Goal: Communication & Community: Share content

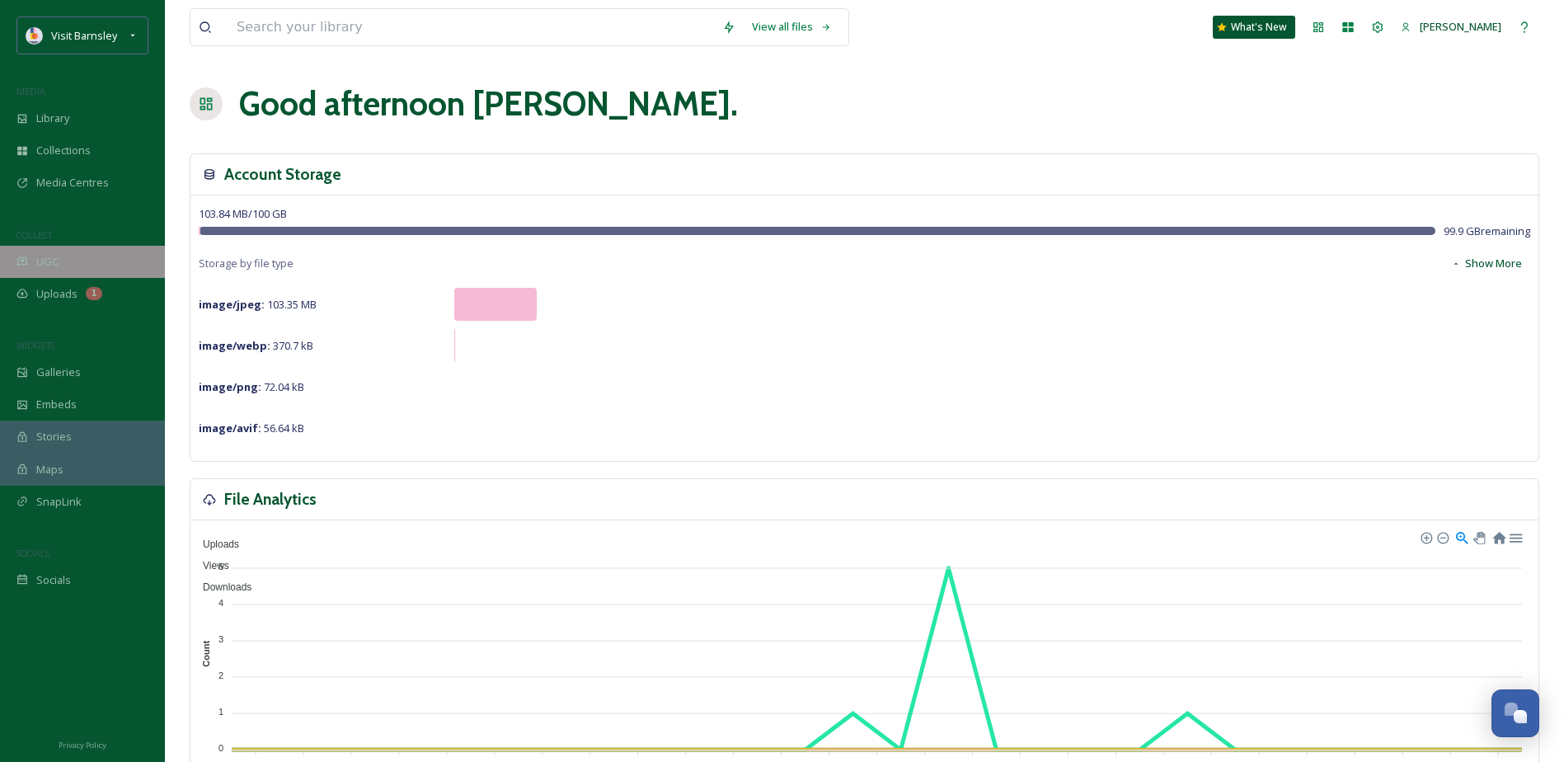
click at [73, 258] on div "UGC" at bounding box center [82, 262] width 165 height 32
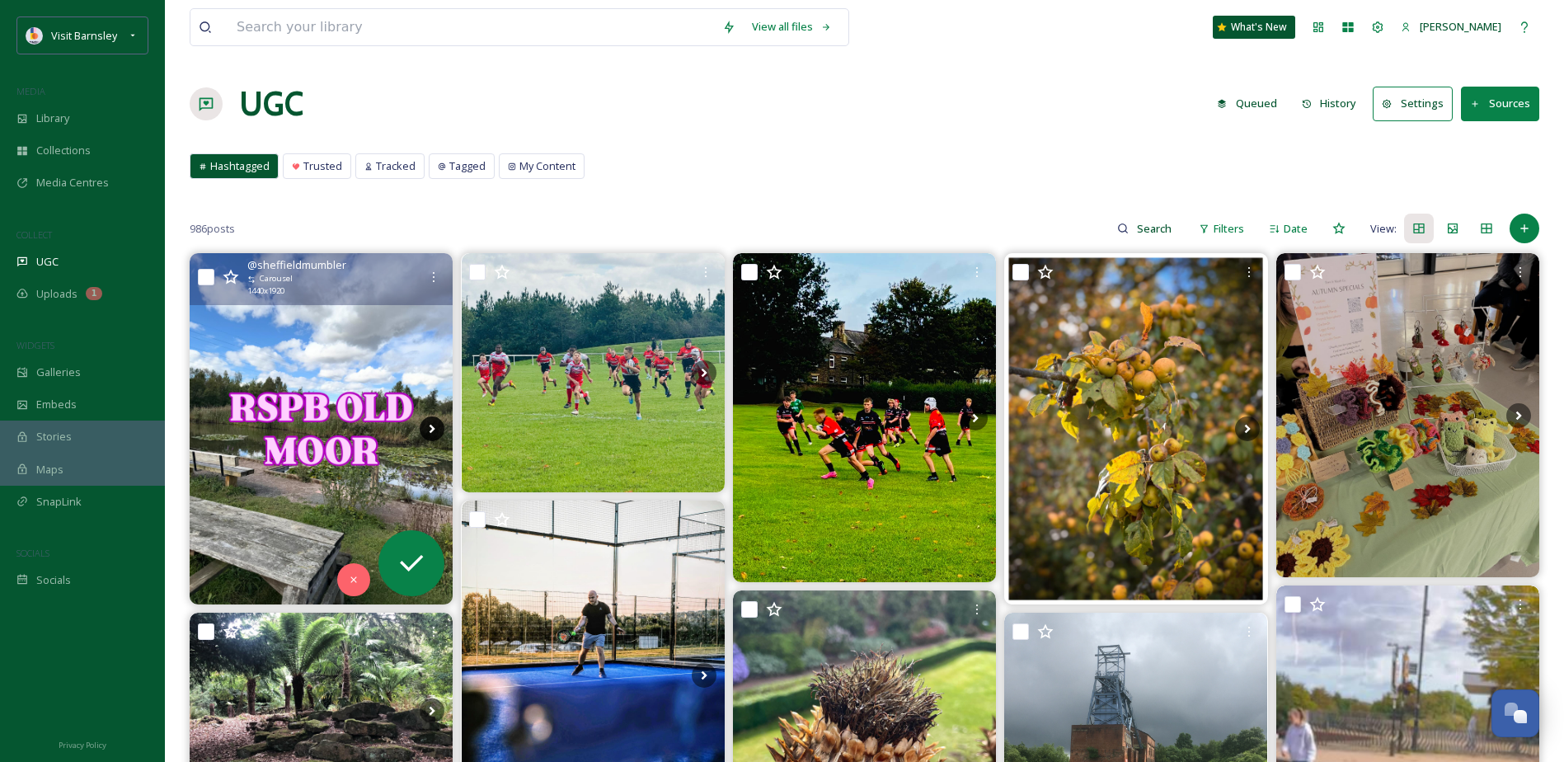
click at [432, 434] on icon at bounding box center [432, 428] width 25 height 25
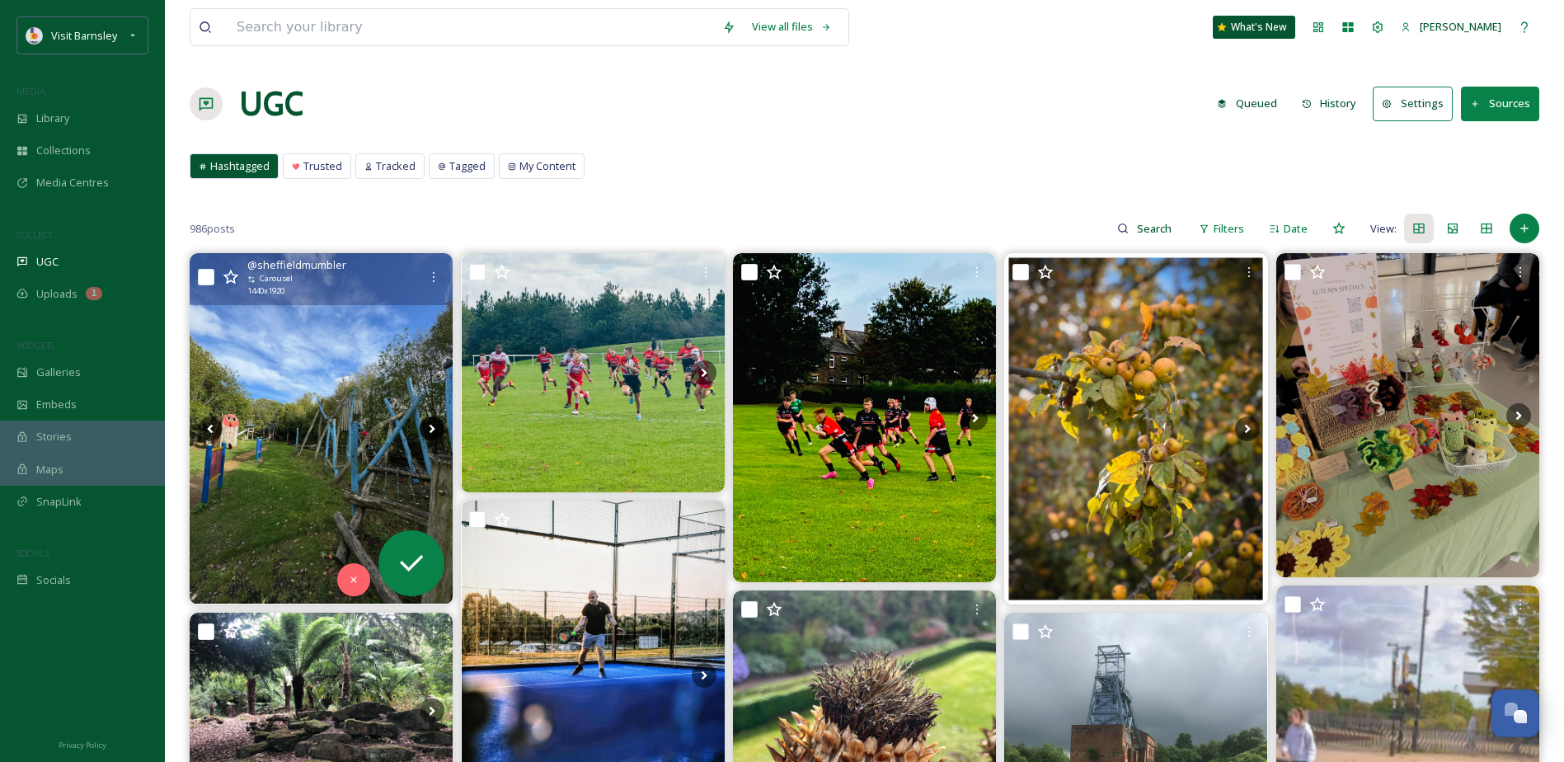
click at [432, 432] on icon at bounding box center [432, 428] width 25 height 25
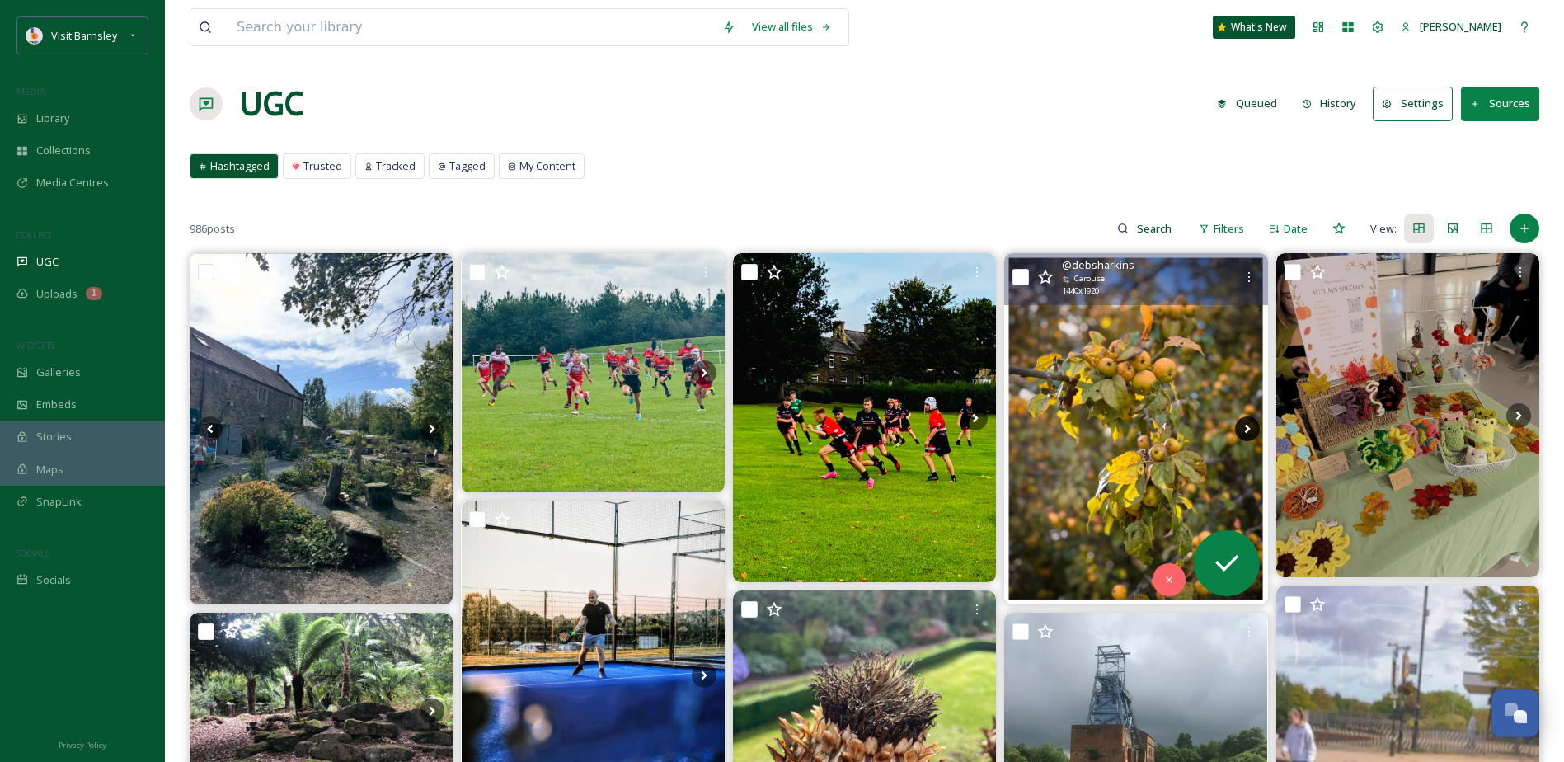
click at [1247, 422] on icon at bounding box center [1247, 428] width 25 height 25
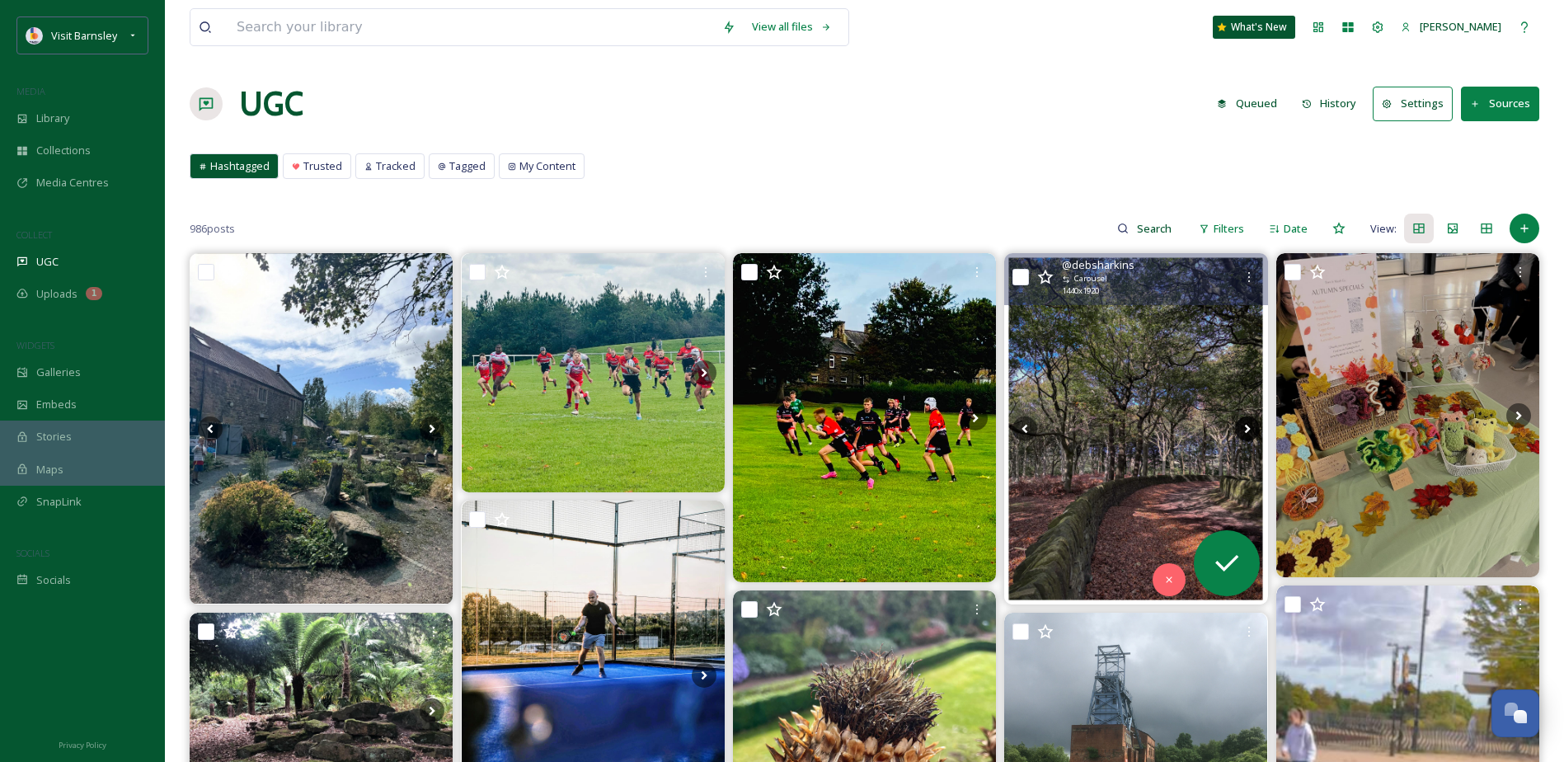
click at [1248, 428] on icon at bounding box center [1247, 429] width 6 height 9
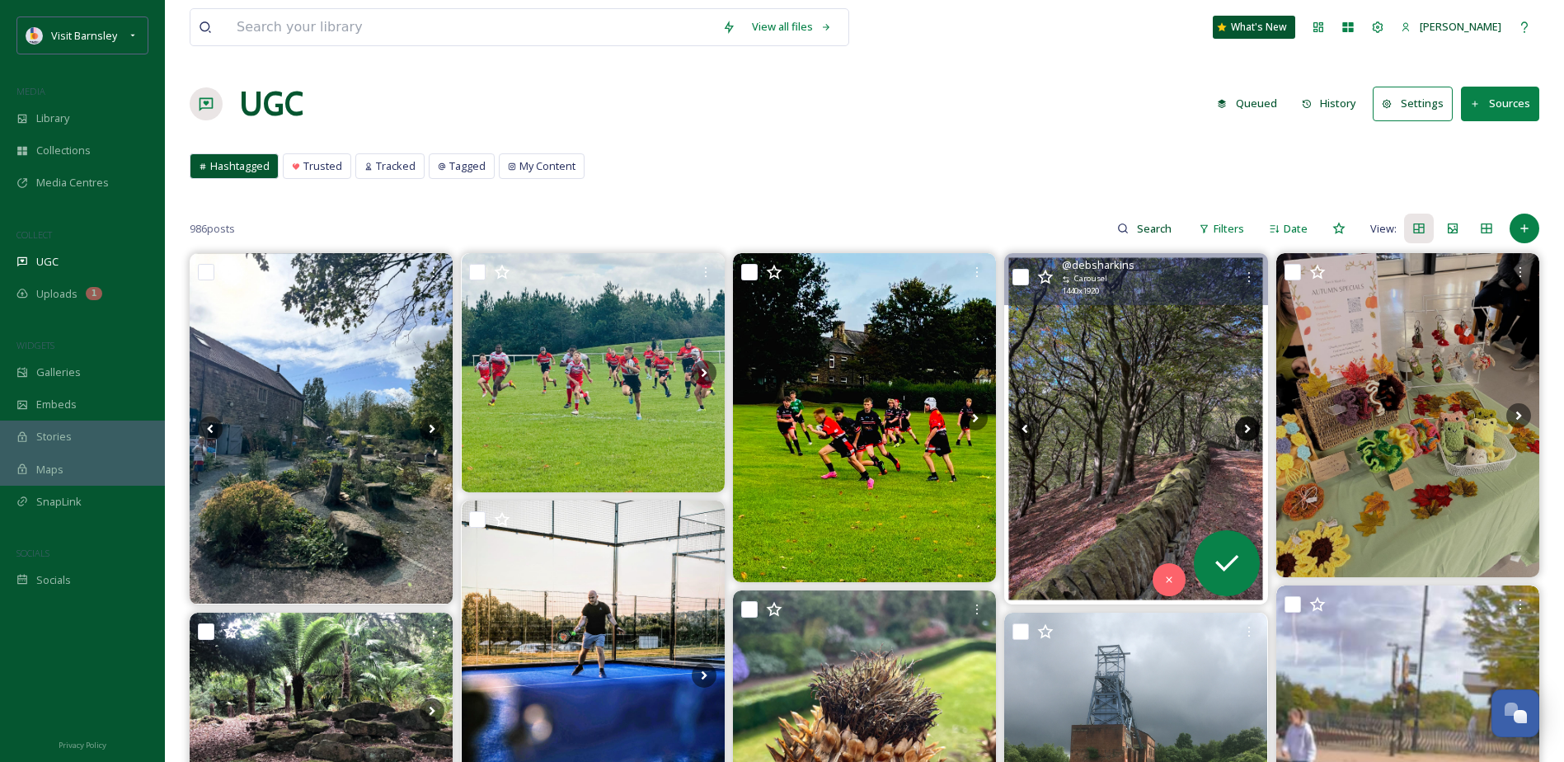
click at [1248, 428] on icon at bounding box center [1247, 429] width 6 height 9
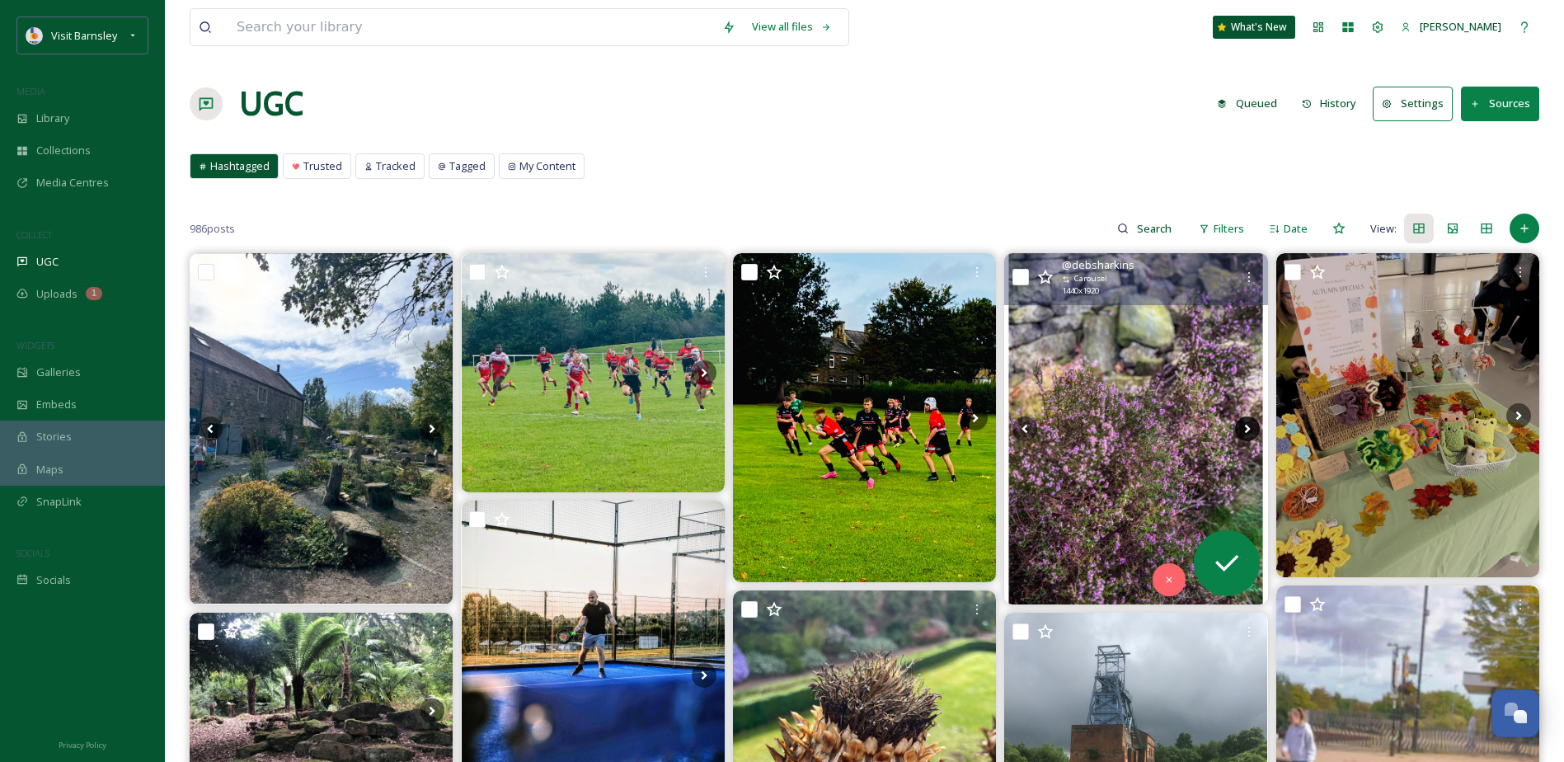
click at [1248, 428] on icon at bounding box center [1247, 429] width 6 height 9
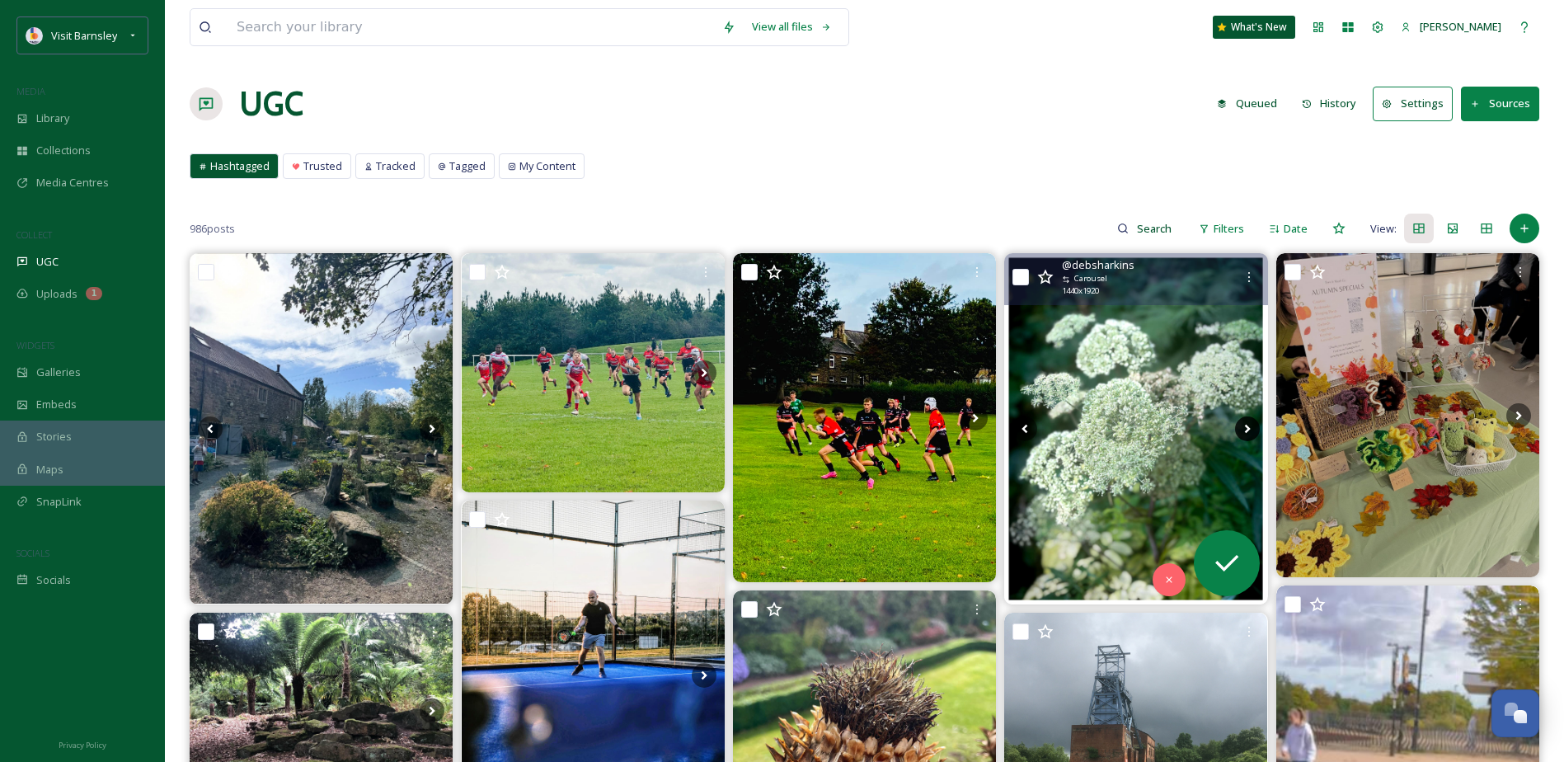
click at [1248, 428] on icon at bounding box center [1247, 429] width 6 height 9
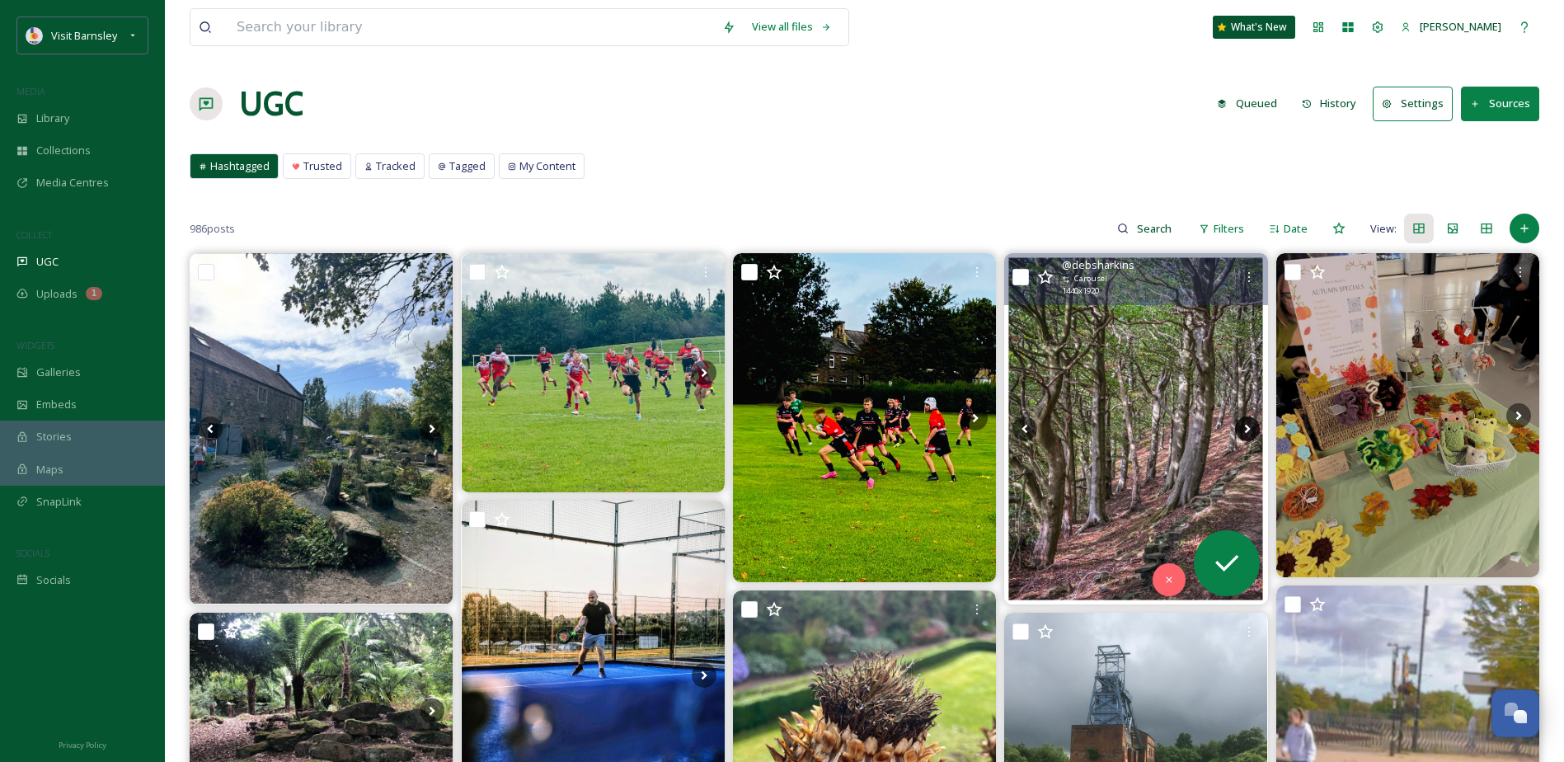
click at [1248, 428] on icon at bounding box center [1247, 429] width 6 height 9
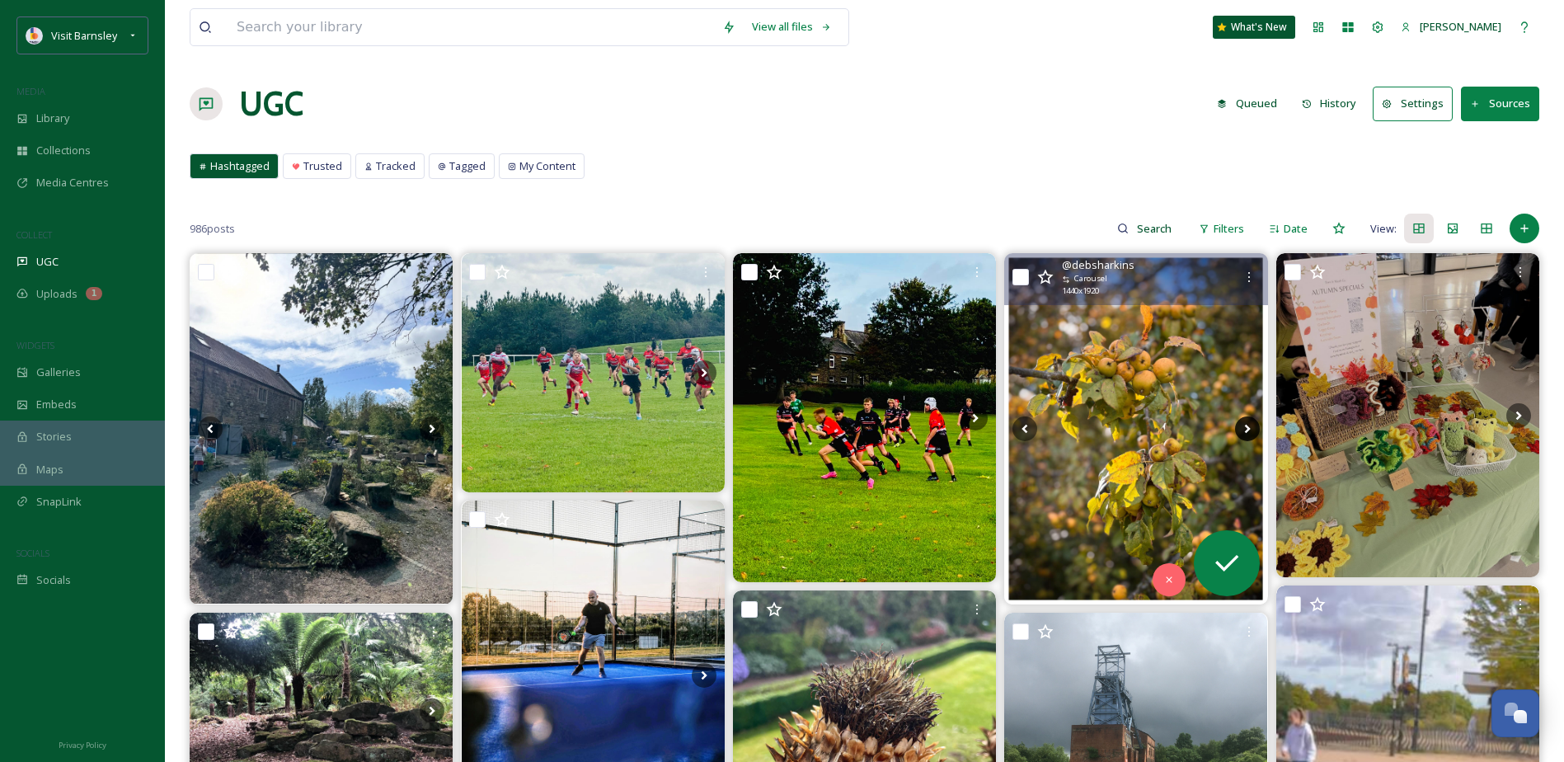
click at [1248, 428] on icon at bounding box center [1247, 429] width 6 height 9
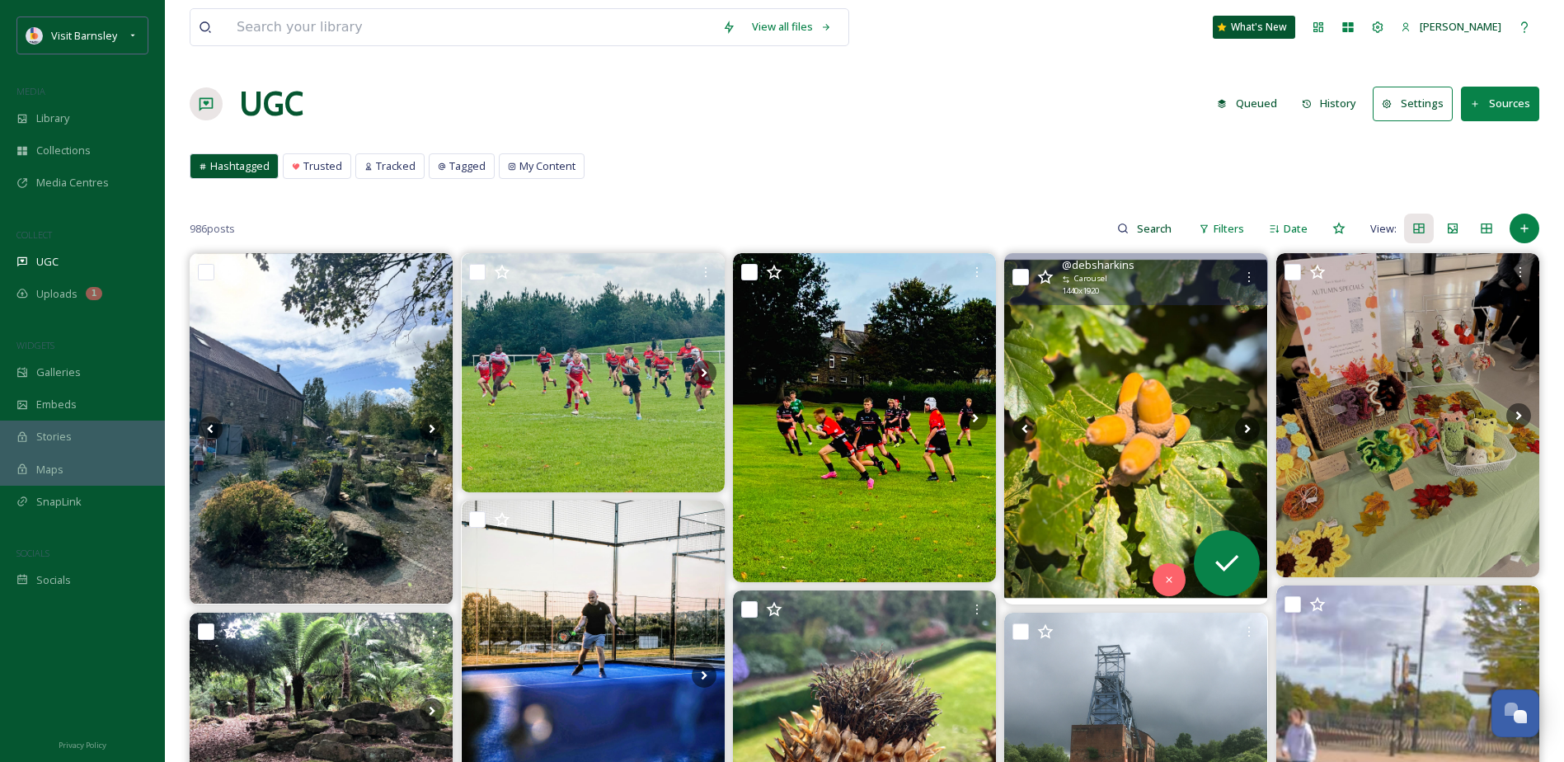
click at [1172, 419] on img at bounding box center [1135, 429] width 263 height 348
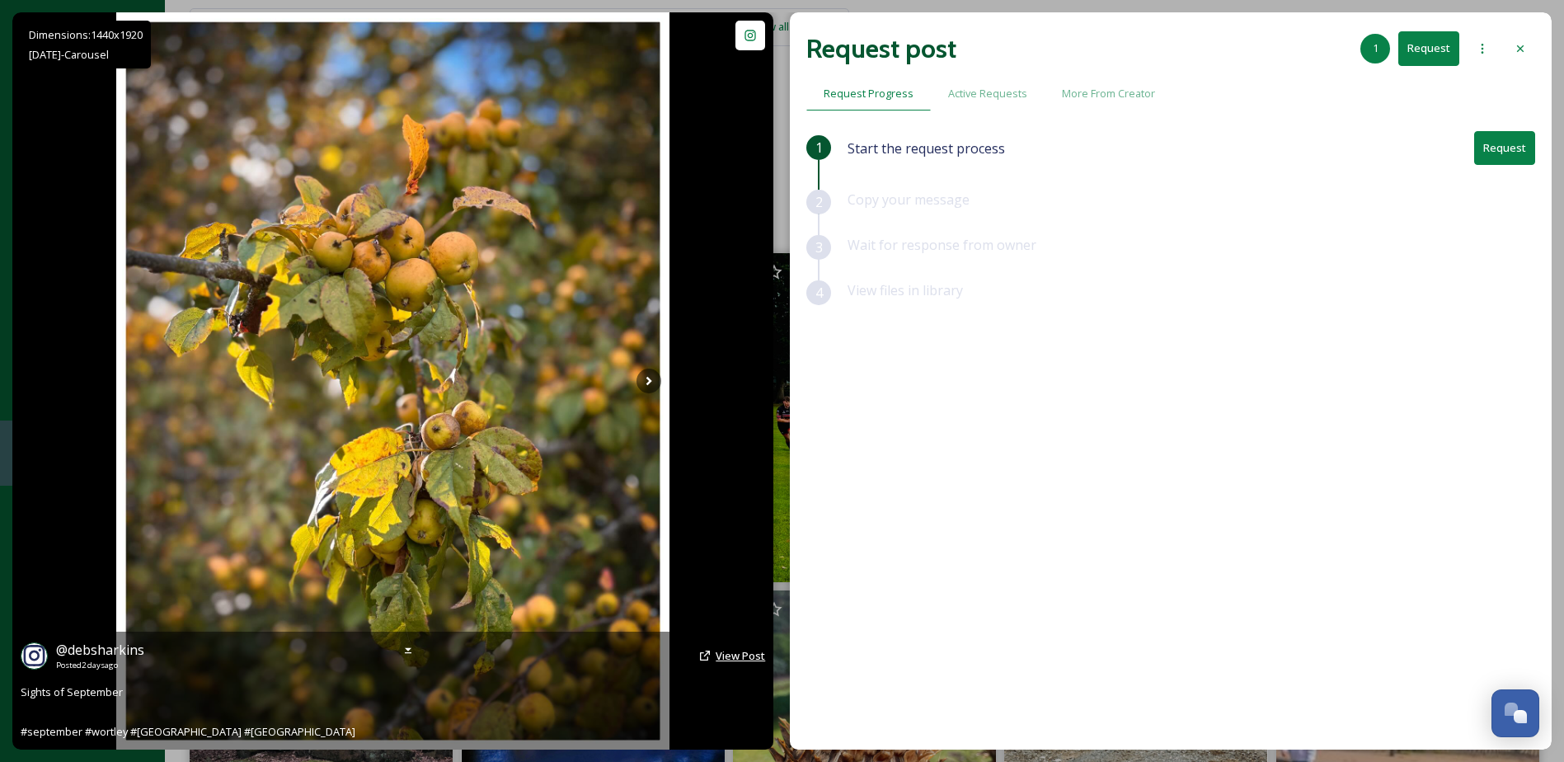
click at [721, 656] on span "View Post" at bounding box center [740, 655] width 49 height 15
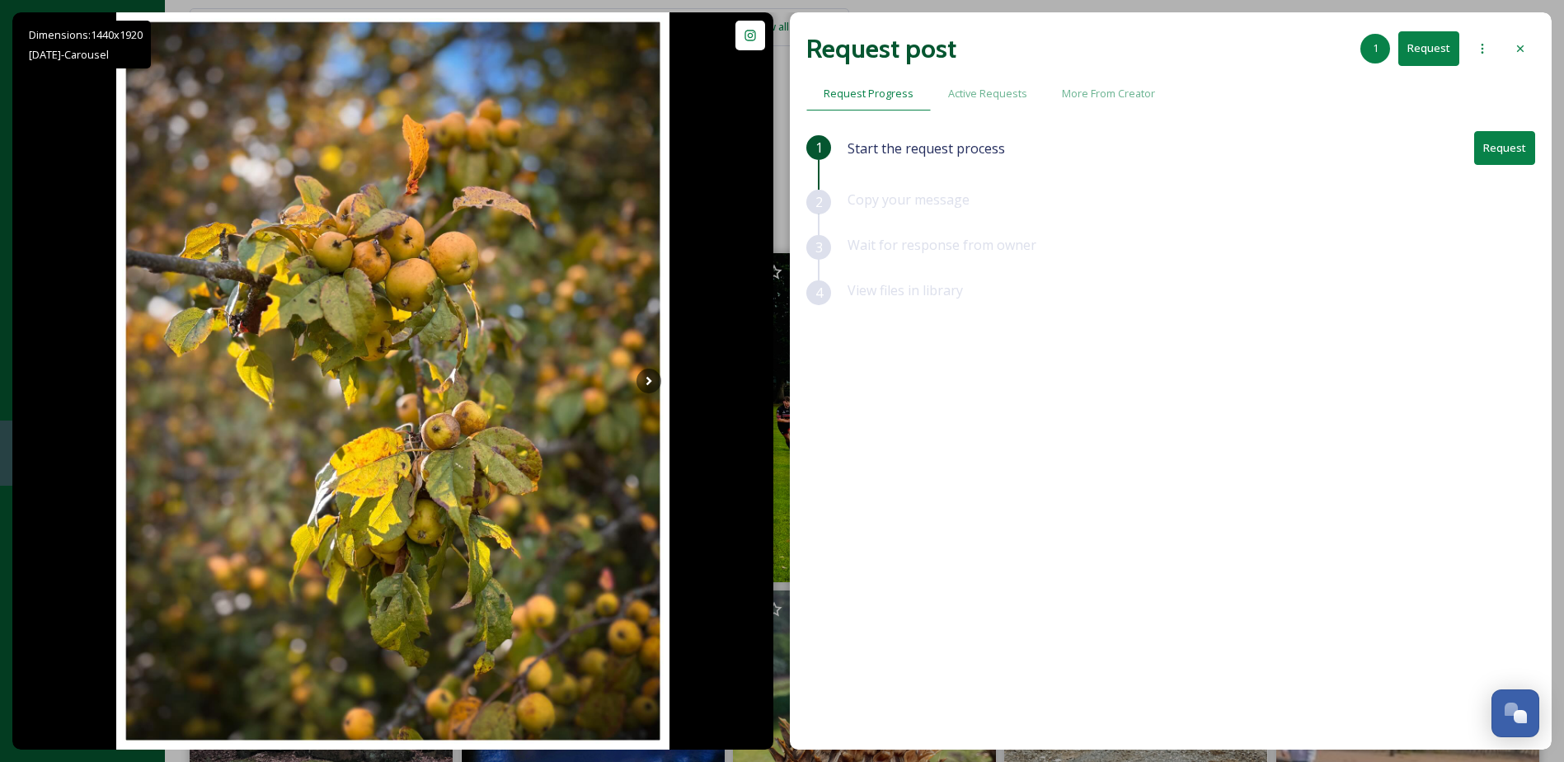
click at [1501, 152] on button "Request" at bounding box center [1504, 148] width 61 height 34
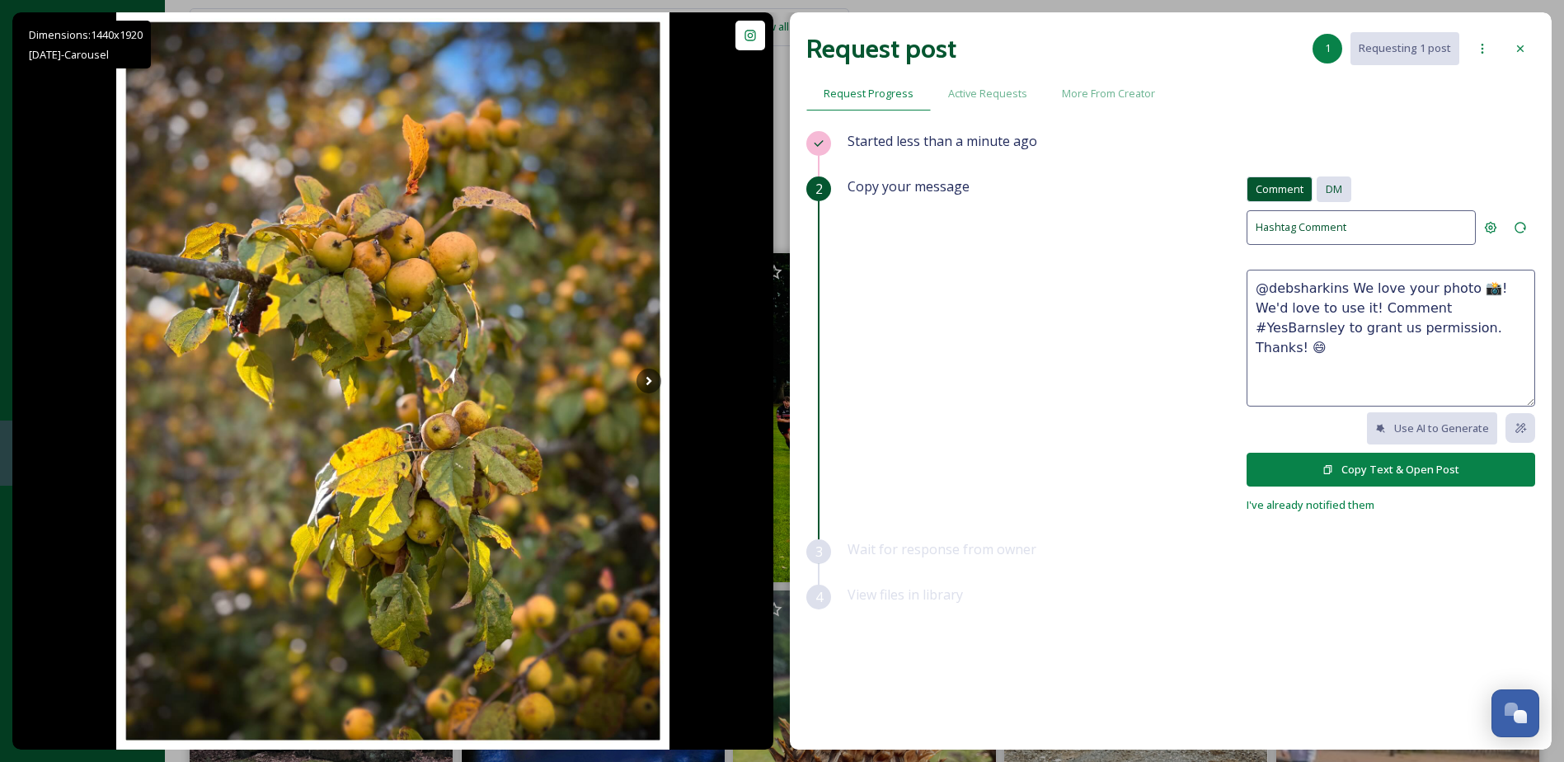
click at [1332, 187] on span "DM" at bounding box center [1334, 189] width 16 height 16
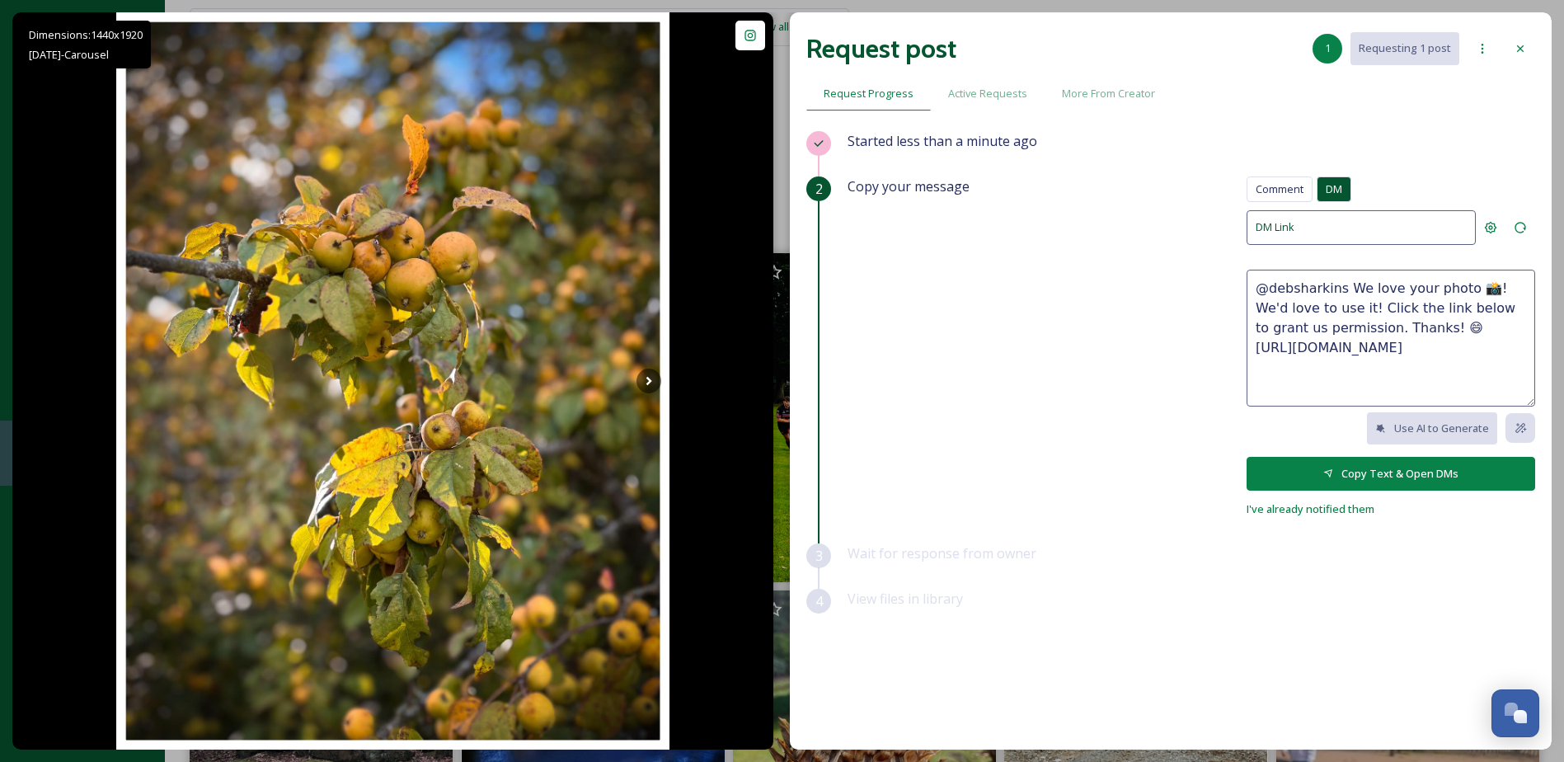
drag, startPoint x: 1341, startPoint y: 290, endPoint x: 1337, endPoint y: 313, distance: 23.5
click at [1337, 313] on textarea "@debsharkins We love your photo 📸! We'd love to use it! Click the link below to…" at bounding box center [1391, 338] width 289 height 137
click at [1426, 482] on button "Copy Text & Open DMs" at bounding box center [1391, 474] width 289 height 34
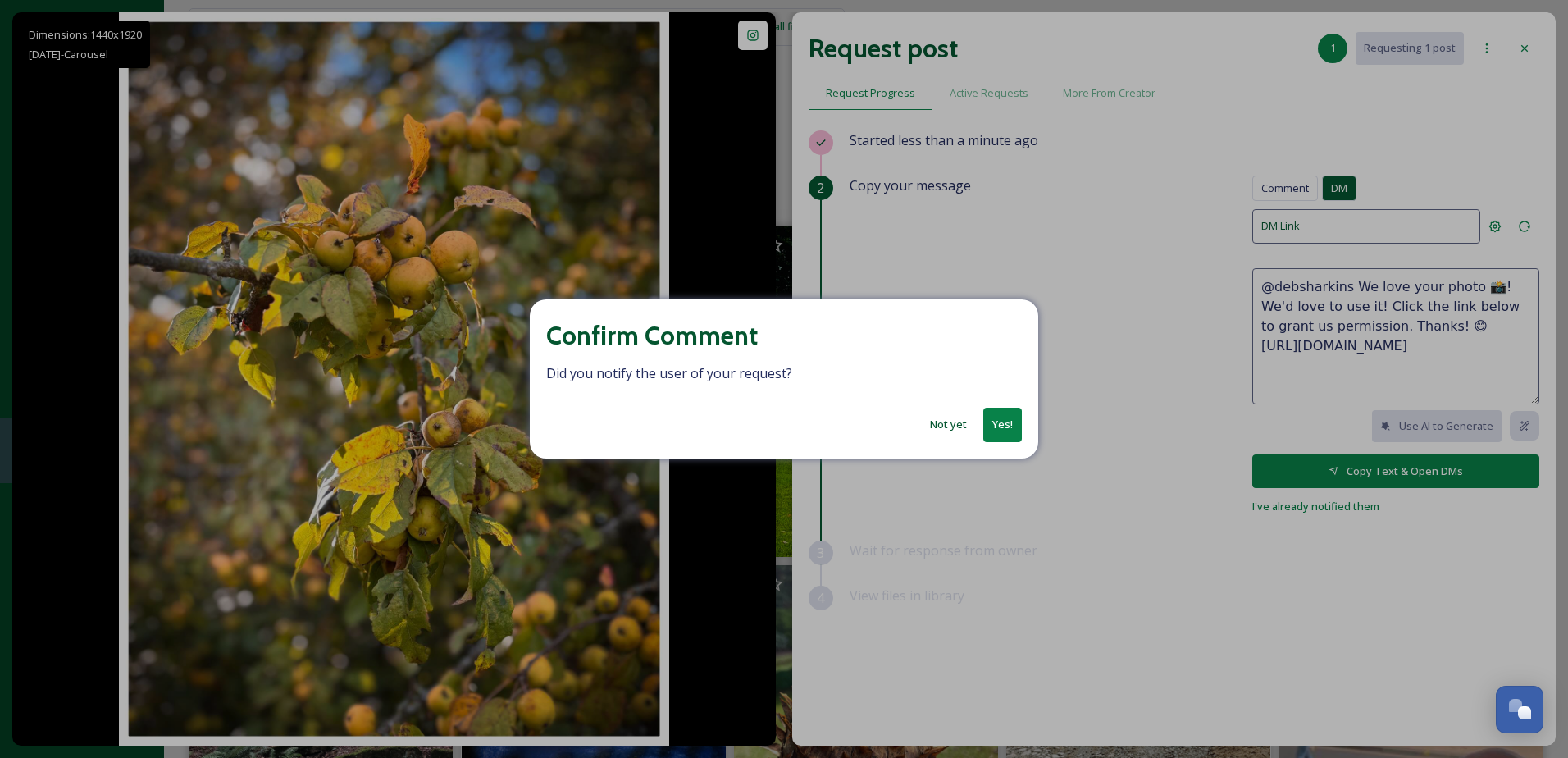
click at [1006, 423] on button "Yes!" at bounding box center [1003, 425] width 39 height 34
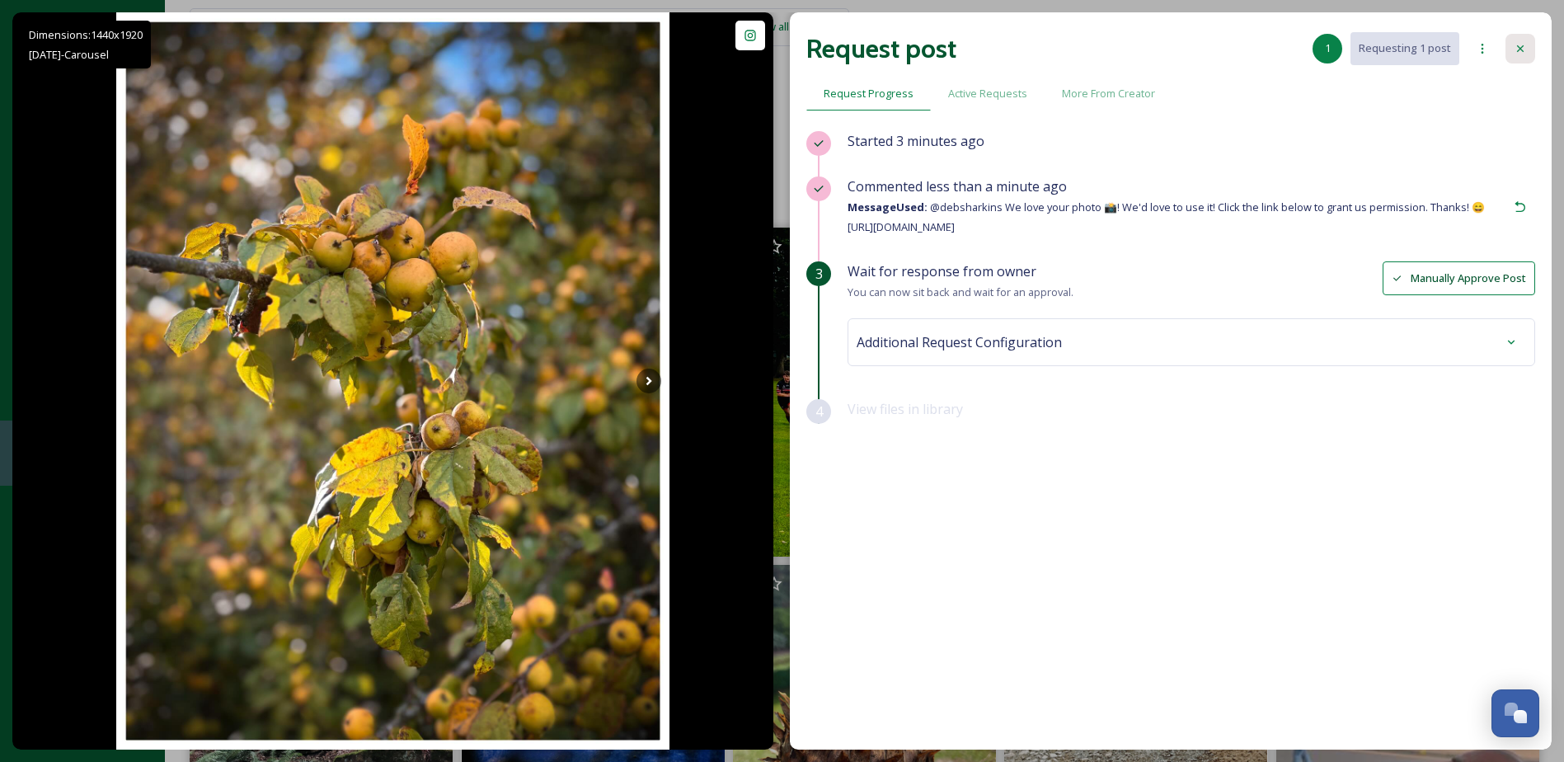
click at [1518, 54] on icon at bounding box center [1520, 48] width 13 height 13
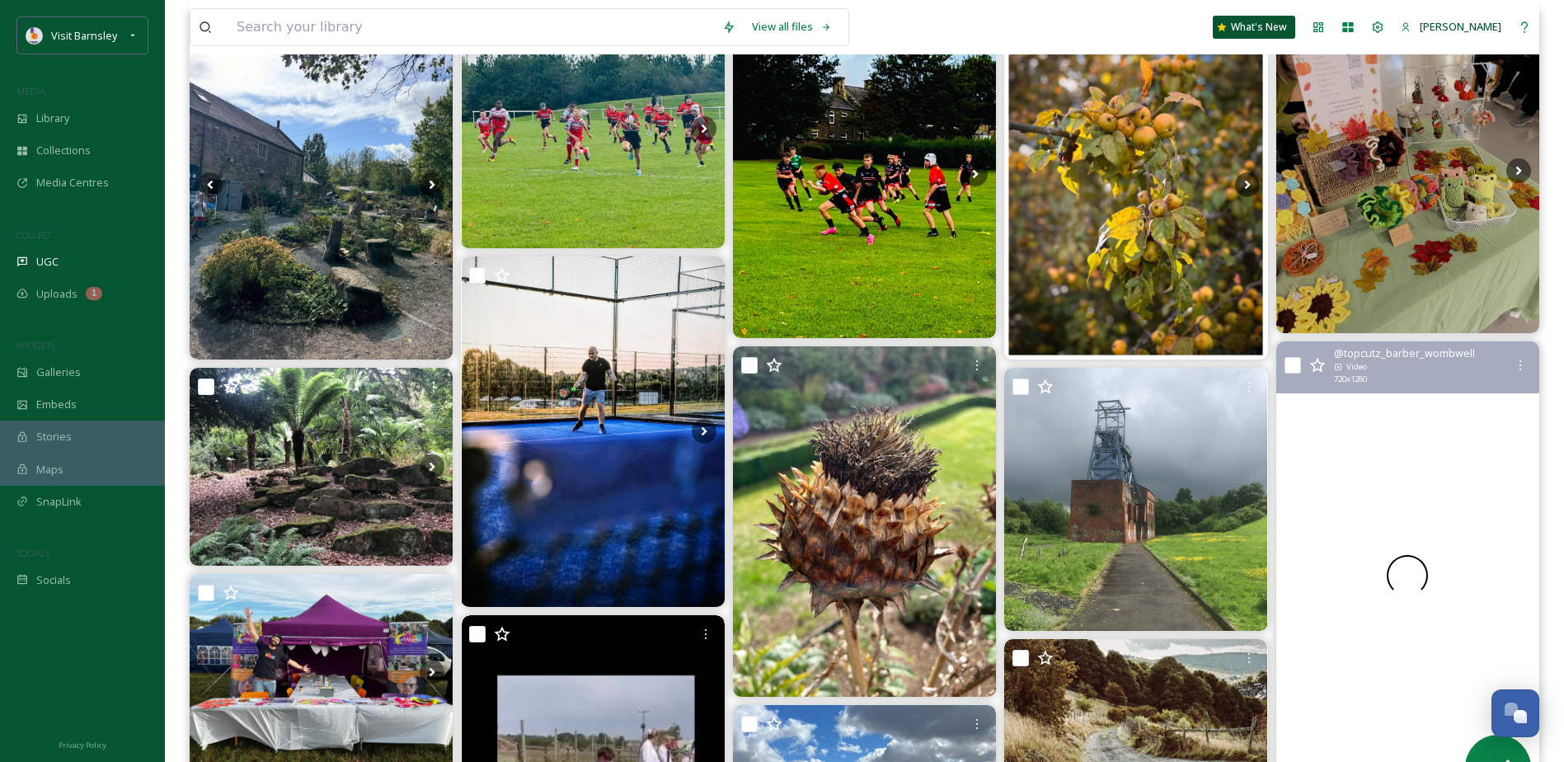
scroll to position [247, 0]
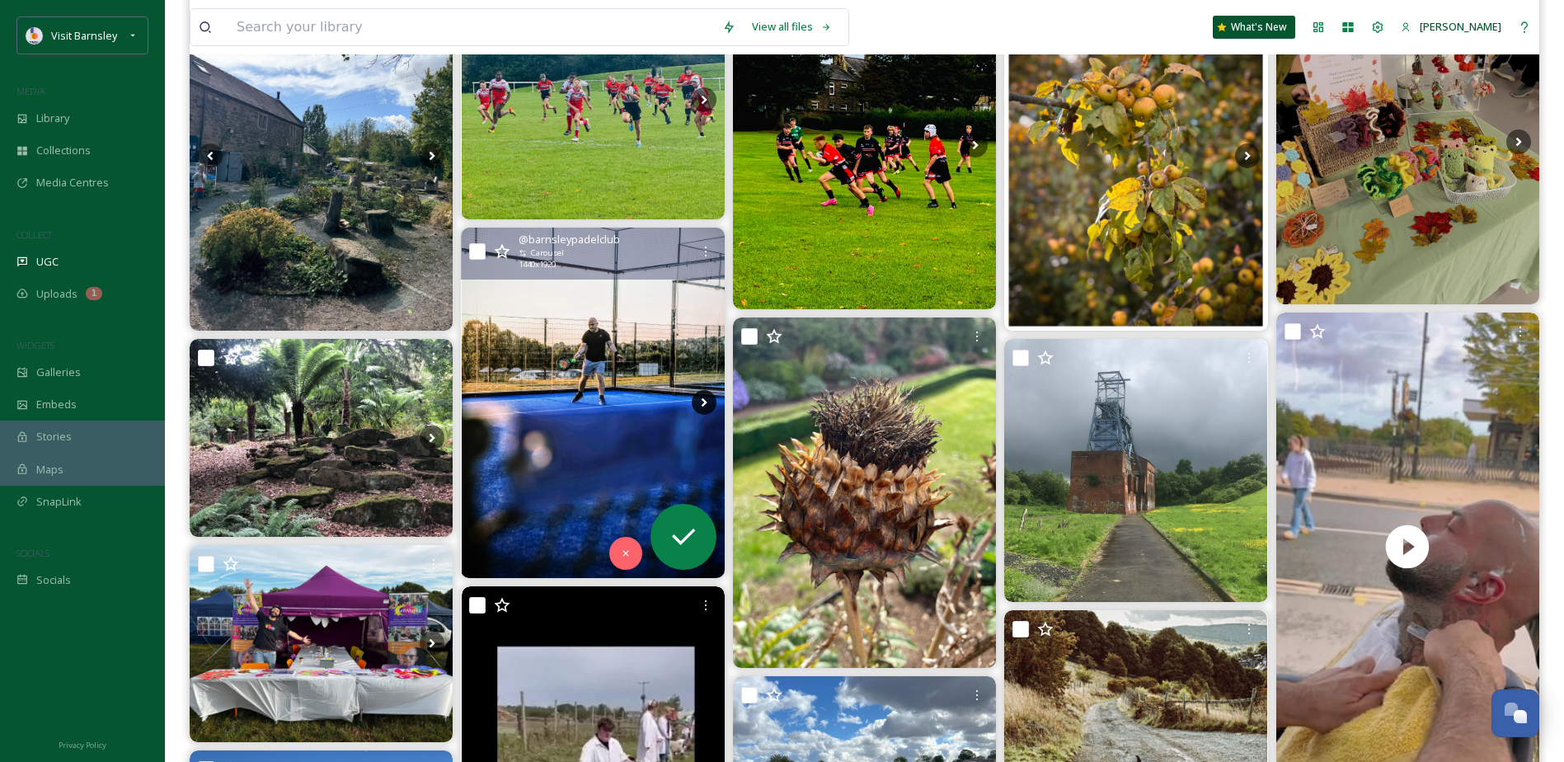
click at [699, 398] on icon at bounding box center [704, 402] width 25 height 25
click at [704, 402] on icon at bounding box center [704, 402] width 6 height 9
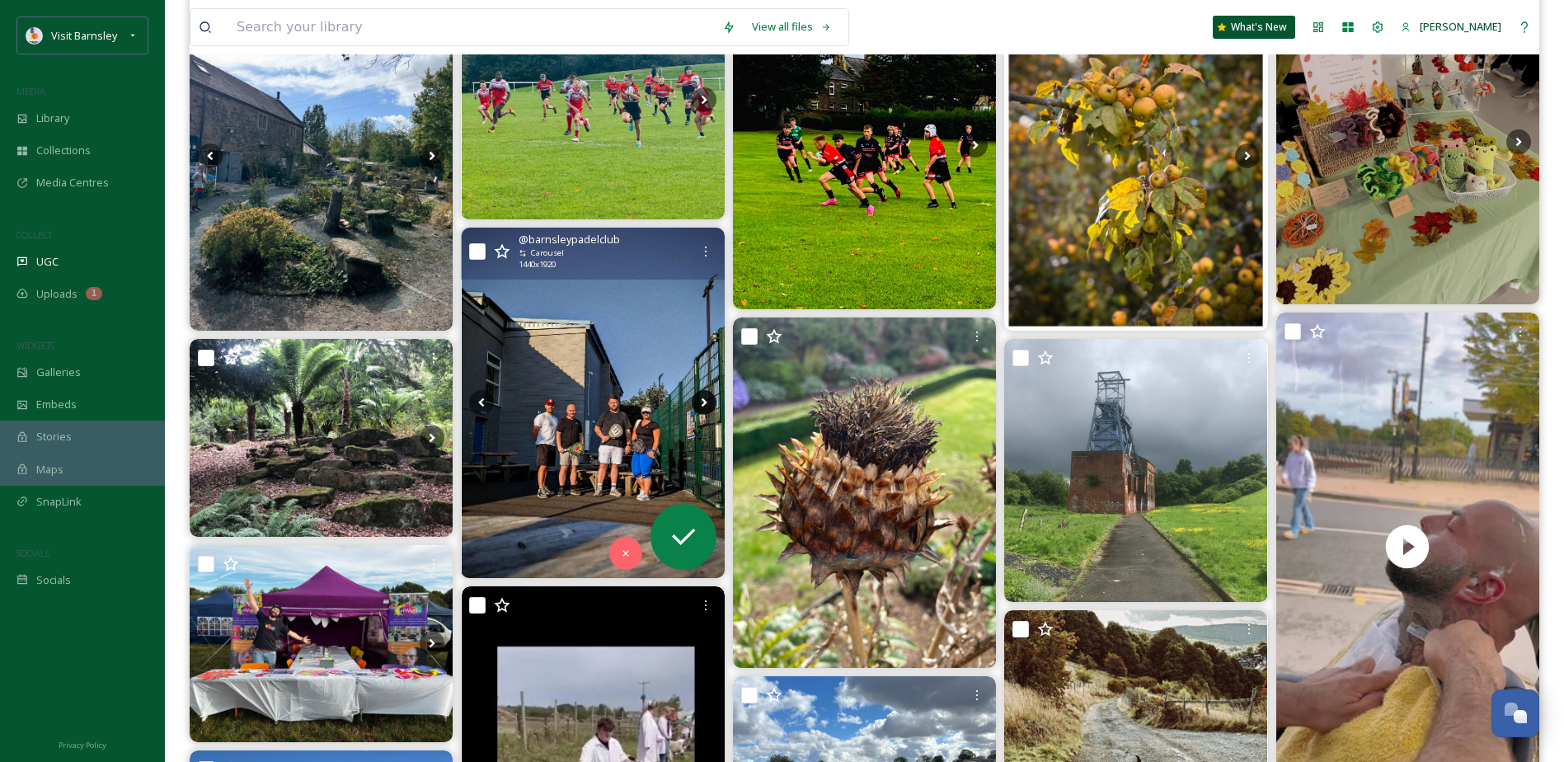
click at [704, 402] on icon at bounding box center [704, 402] width 6 height 9
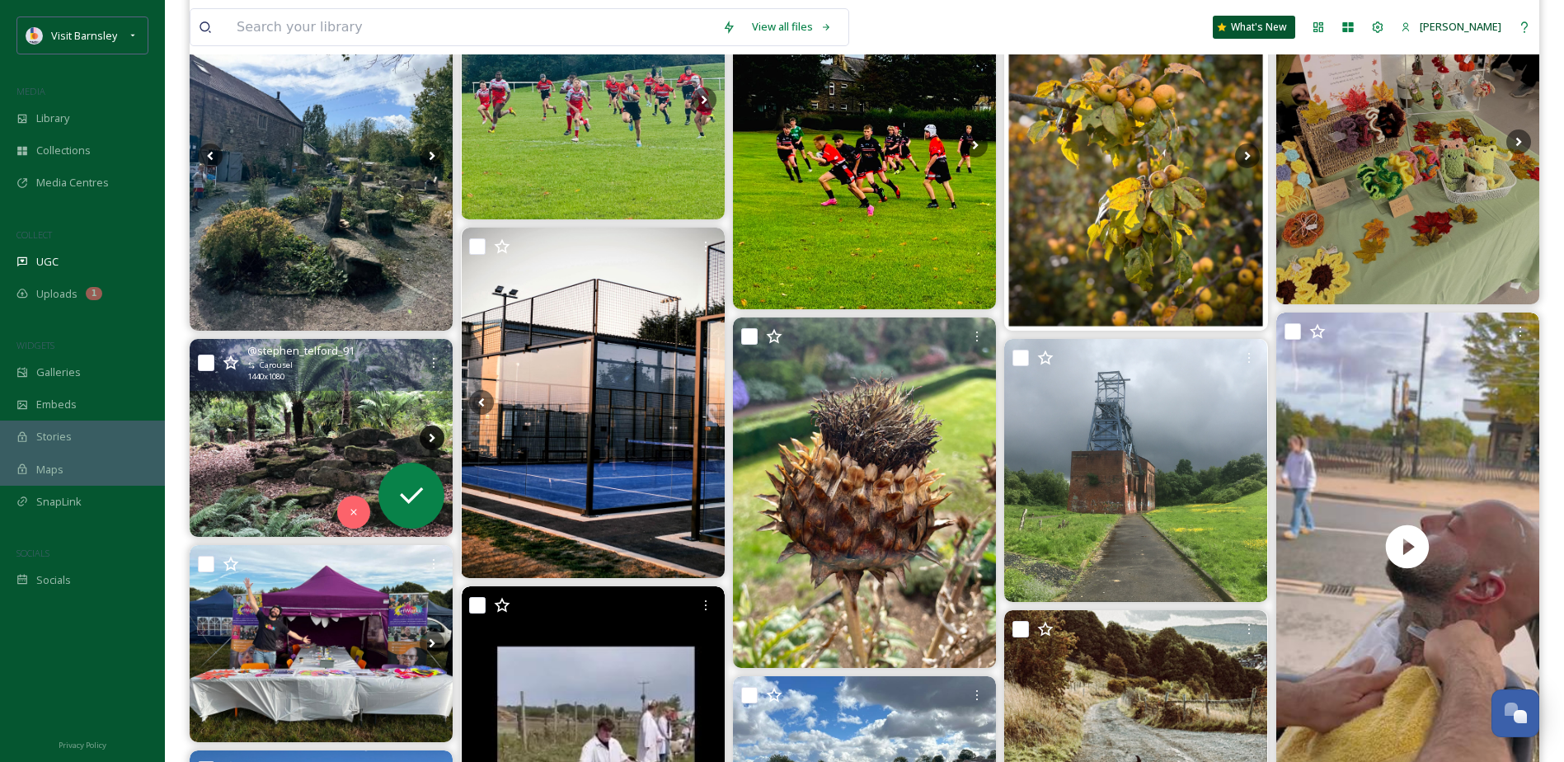
click at [435, 438] on icon at bounding box center [432, 437] width 25 height 25
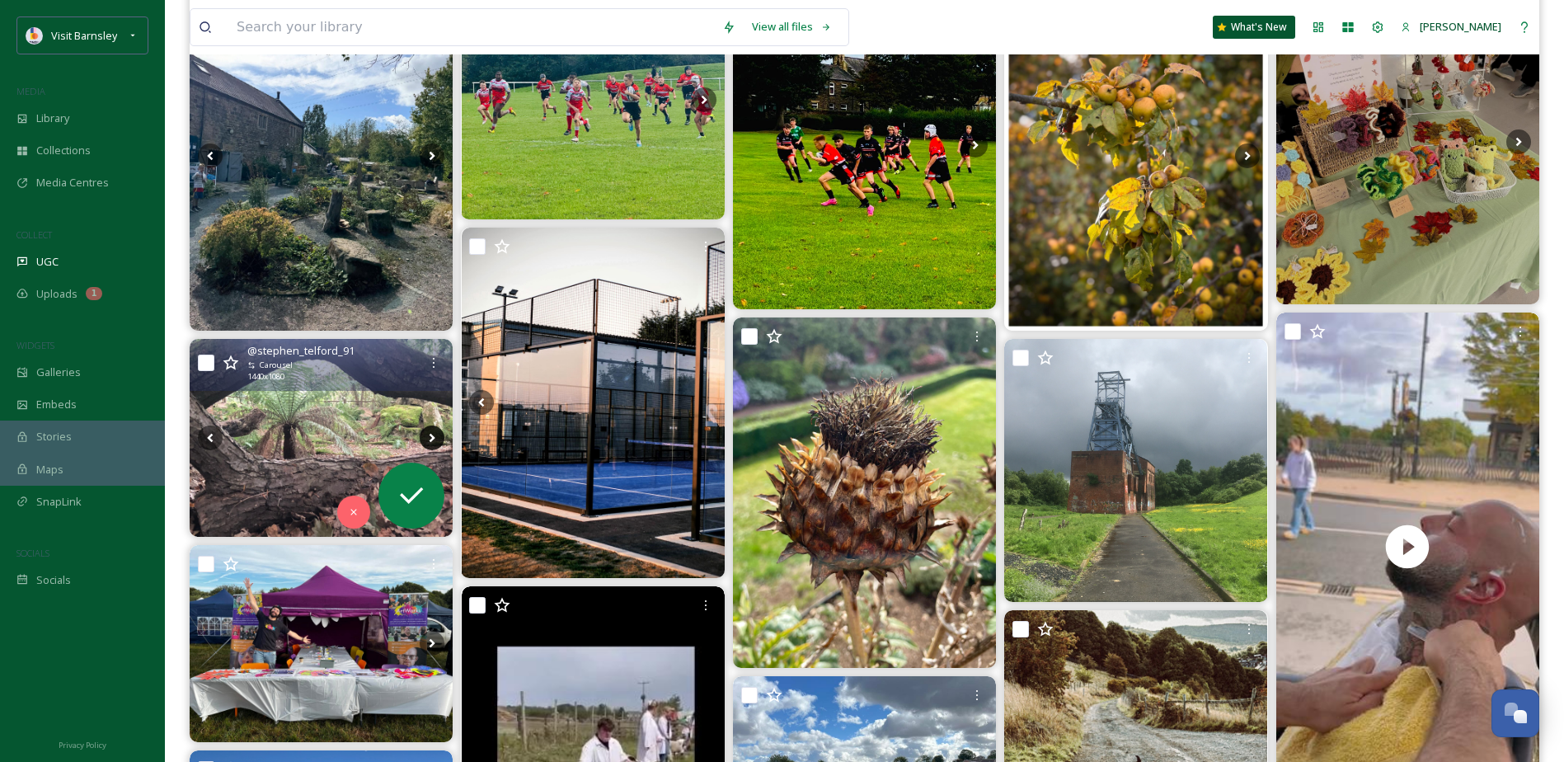
click at [435, 438] on icon at bounding box center [433, 438] width 6 height 9
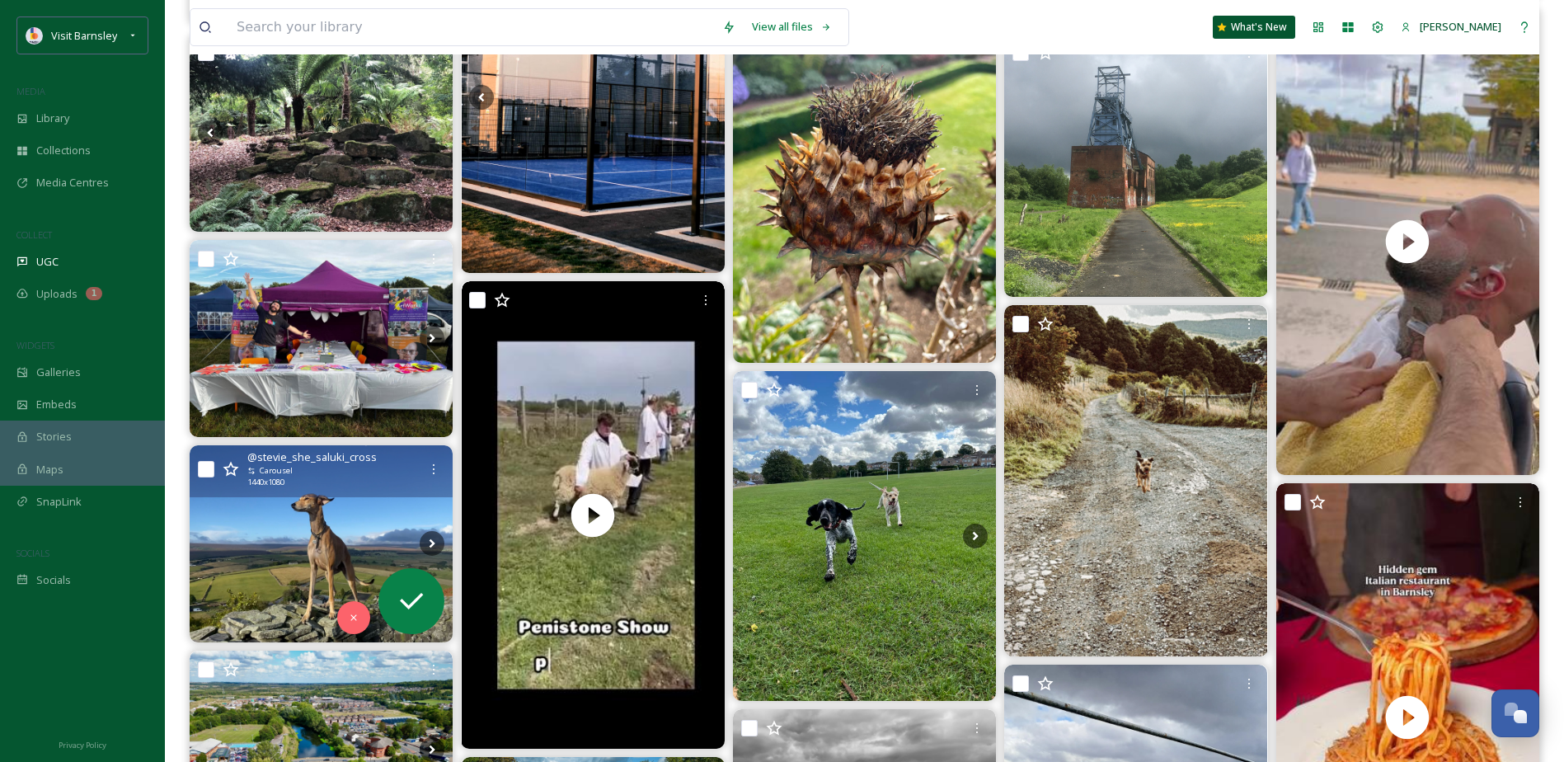
scroll to position [577, 0]
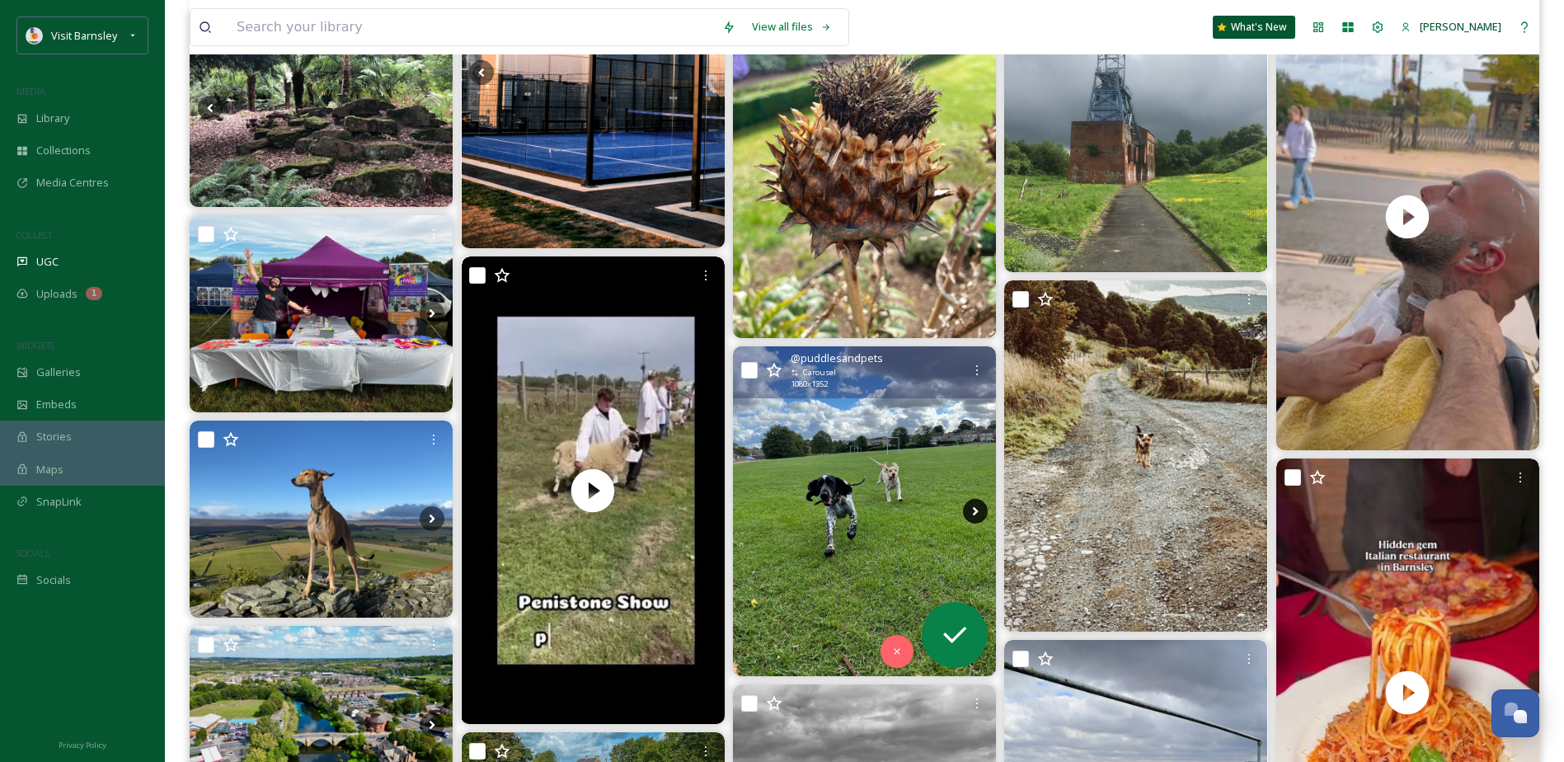
click at [980, 507] on icon at bounding box center [975, 511] width 25 height 25
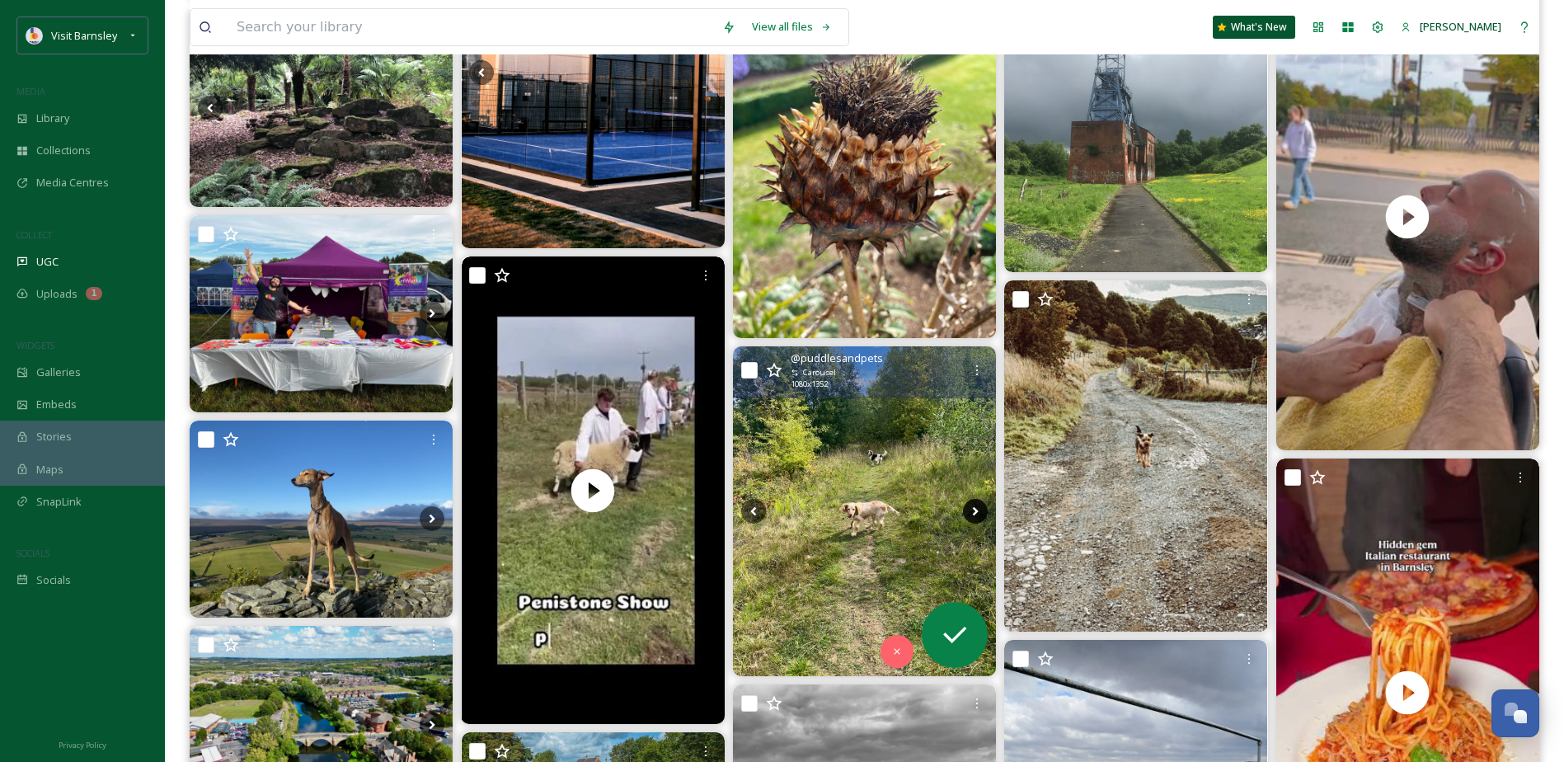
click at [980, 507] on icon at bounding box center [975, 511] width 25 height 25
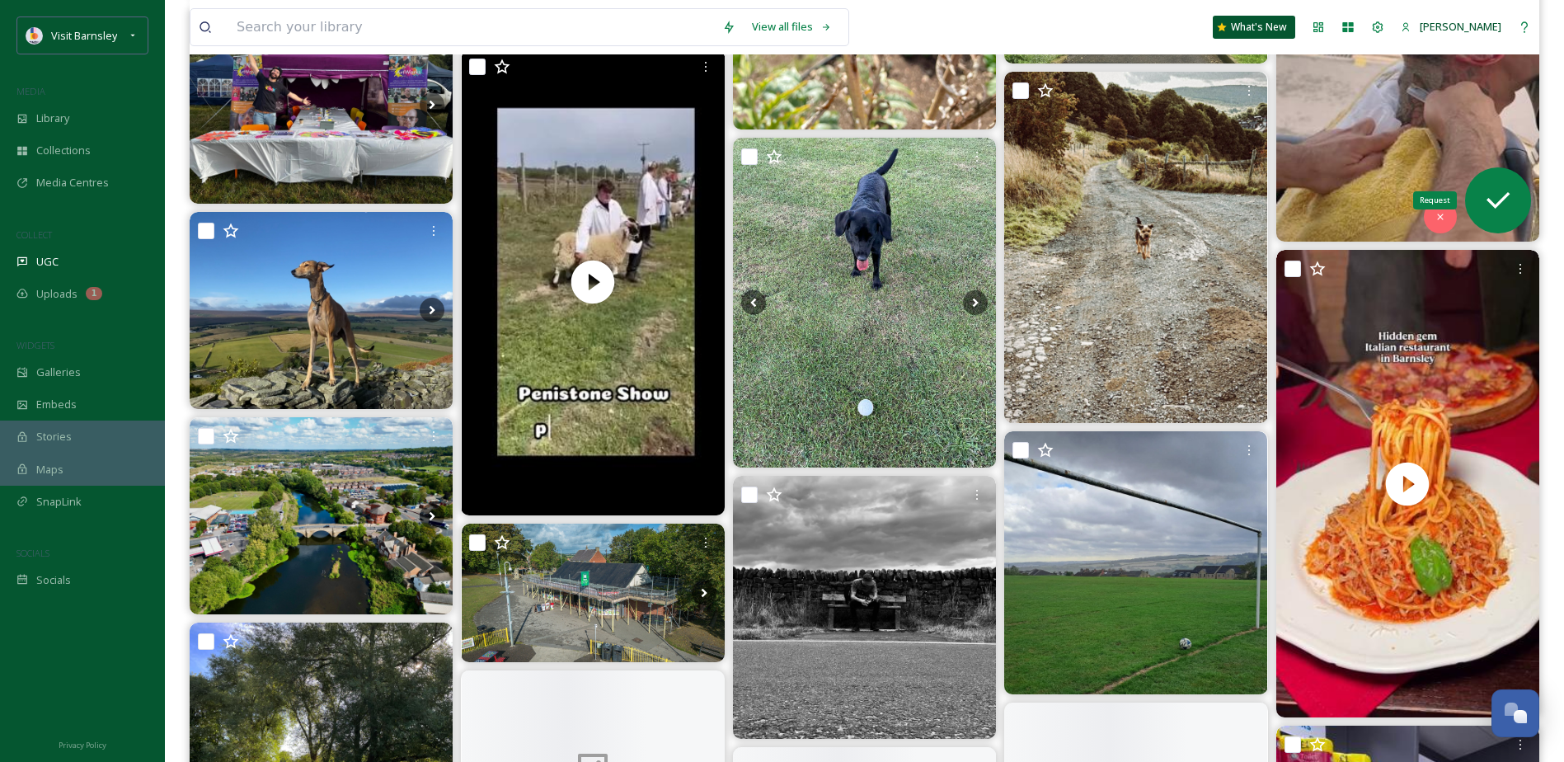
scroll to position [824, 0]
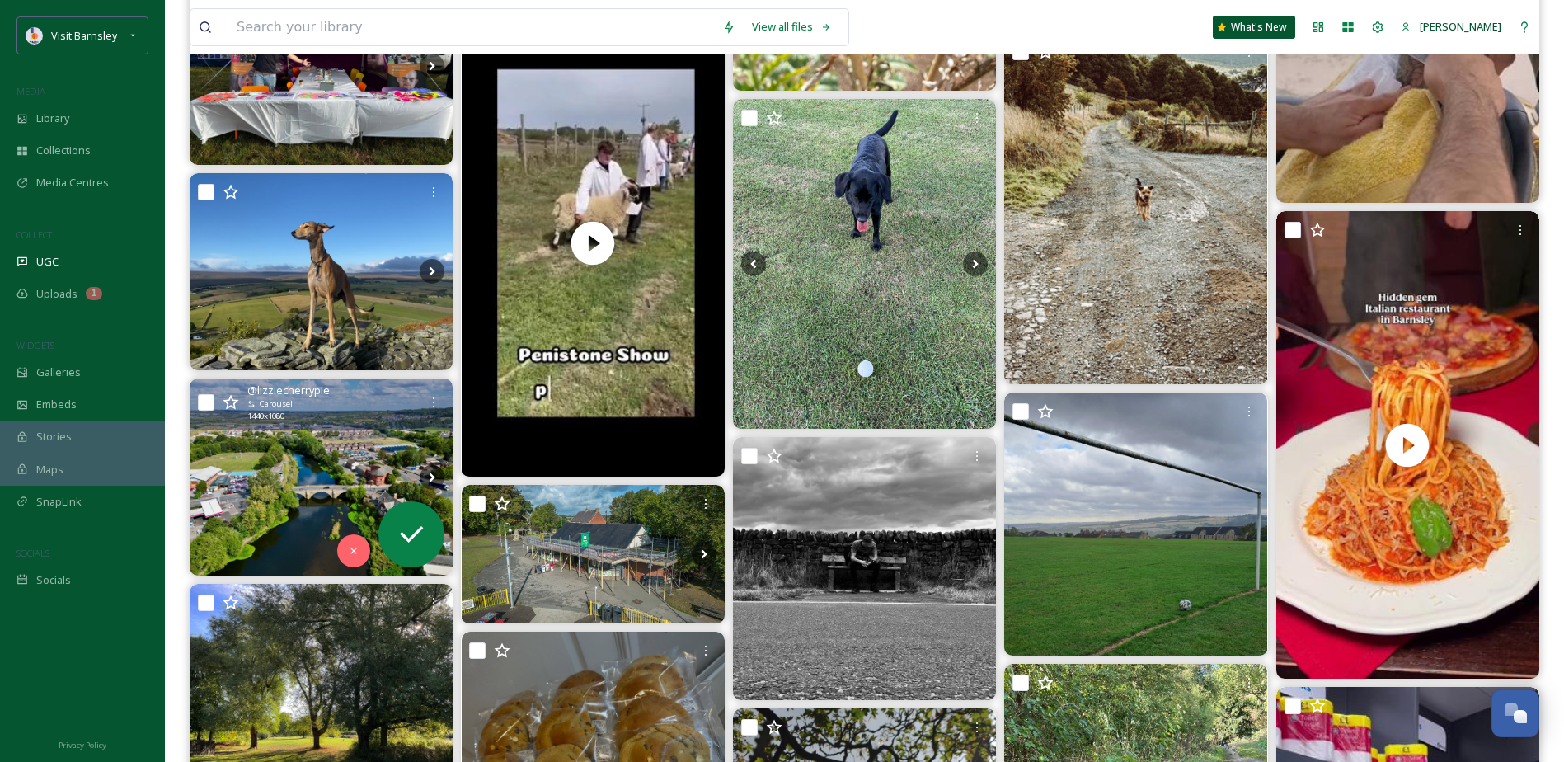
click at [328, 452] on img at bounding box center [321, 476] width 263 height 197
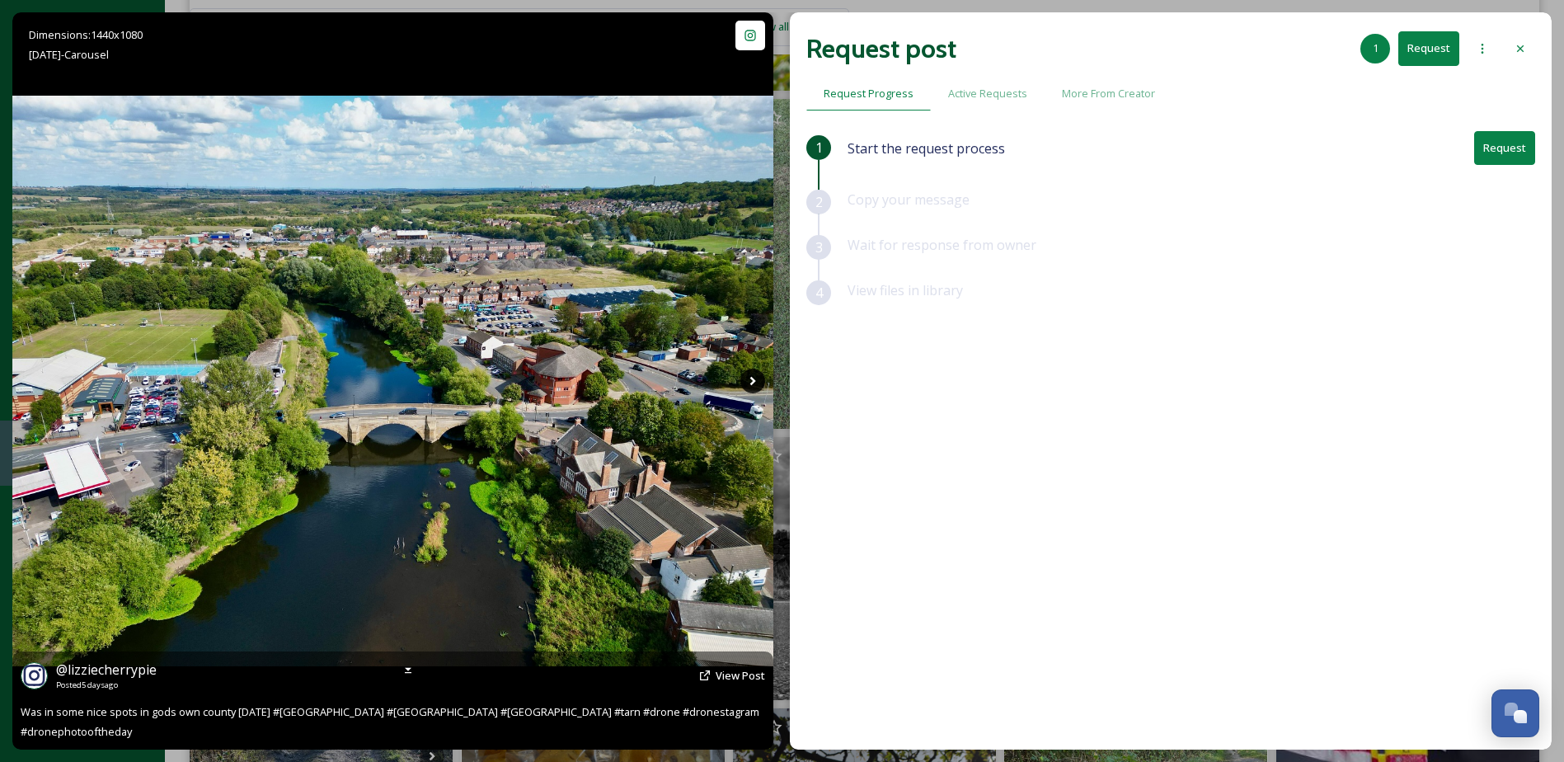
click at [751, 383] on icon at bounding box center [752, 381] width 25 height 25
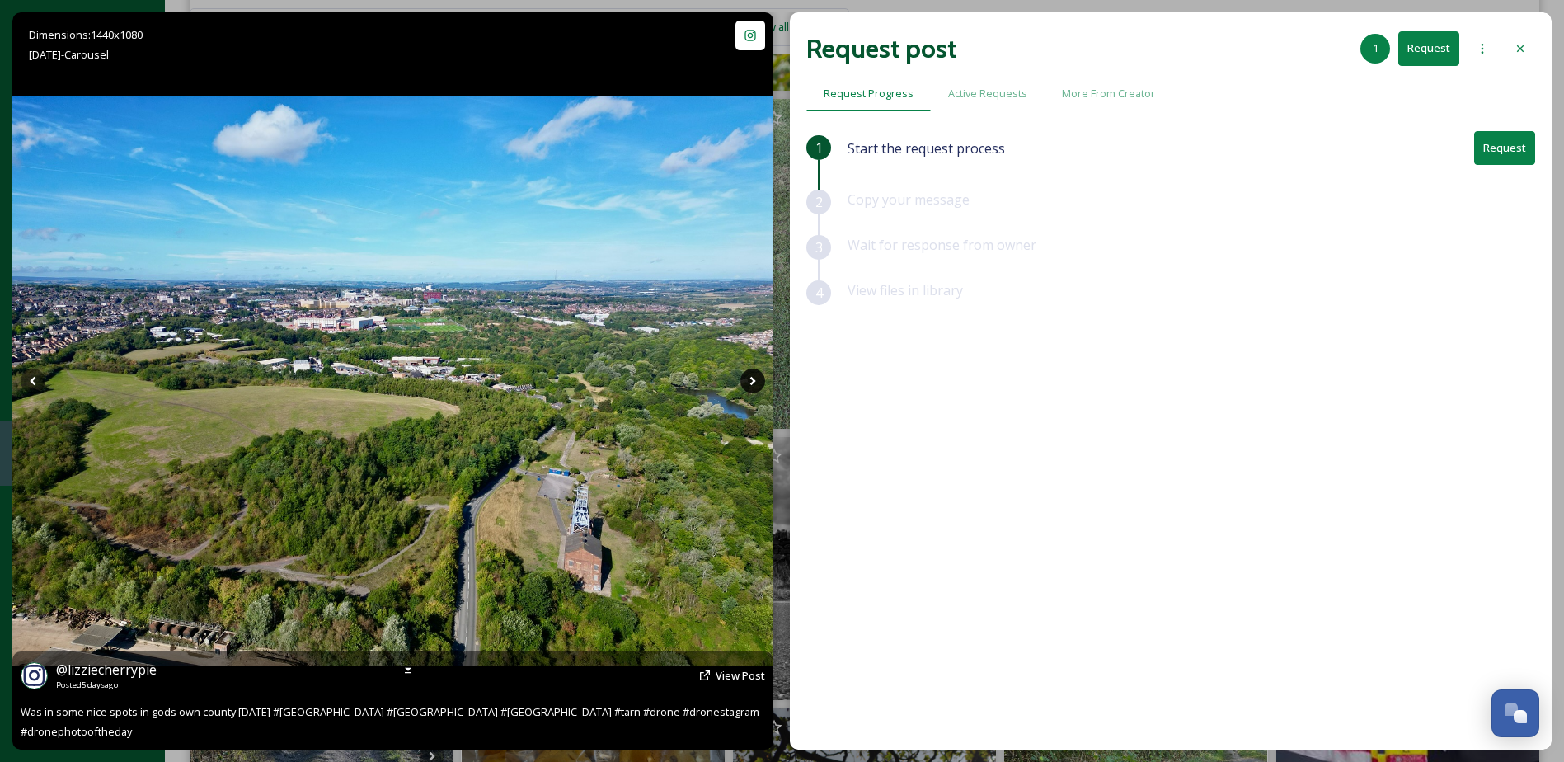
click at [751, 383] on icon at bounding box center [752, 381] width 25 height 25
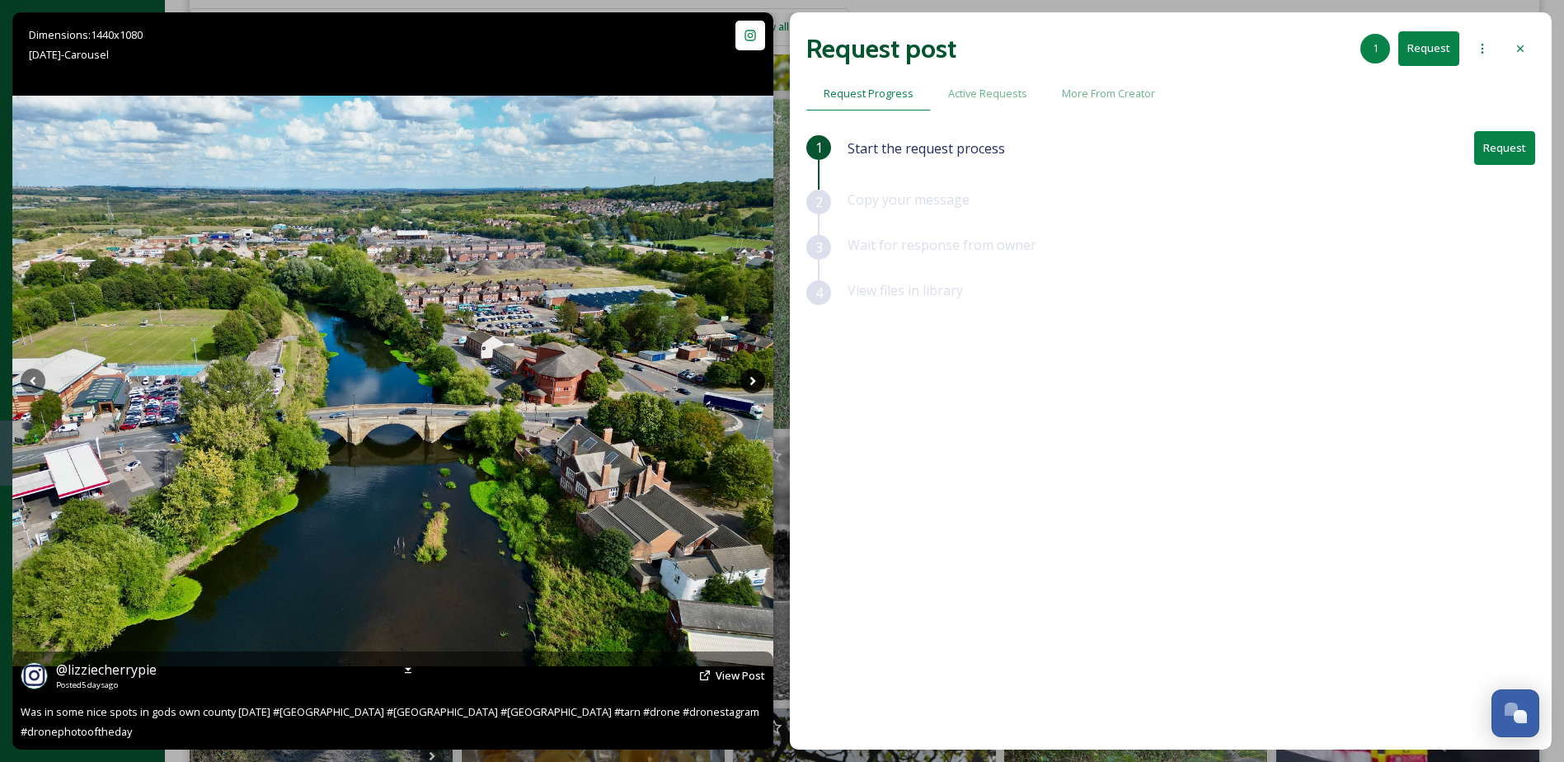
click at [751, 380] on icon at bounding box center [752, 381] width 25 height 25
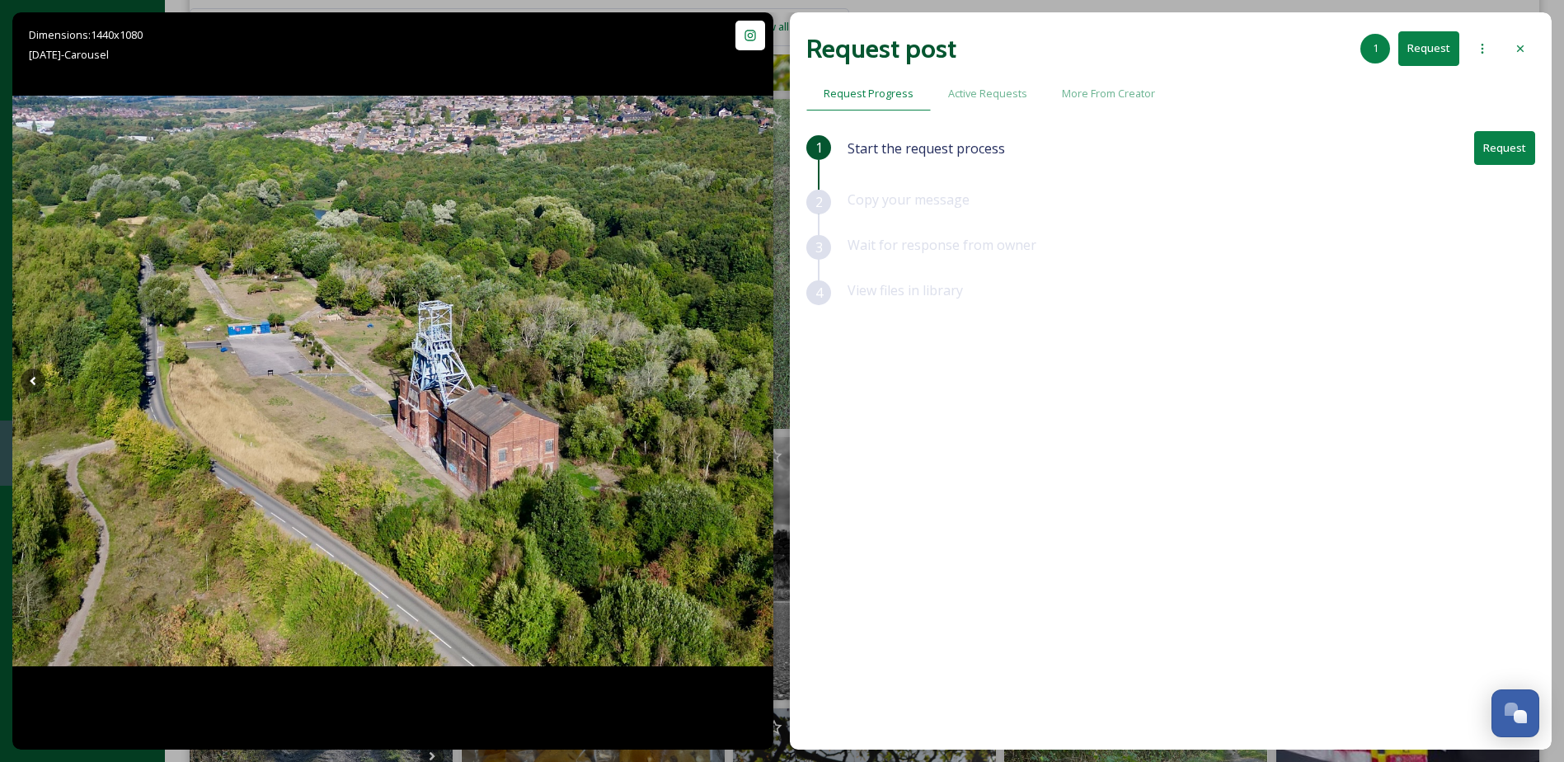
click at [1525, 30] on div "Request post 1 Request" at bounding box center [1170, 49] width 729 height 40
click at [1525, 45] on icon at bounding box center [1520, 48] width 13 height 13
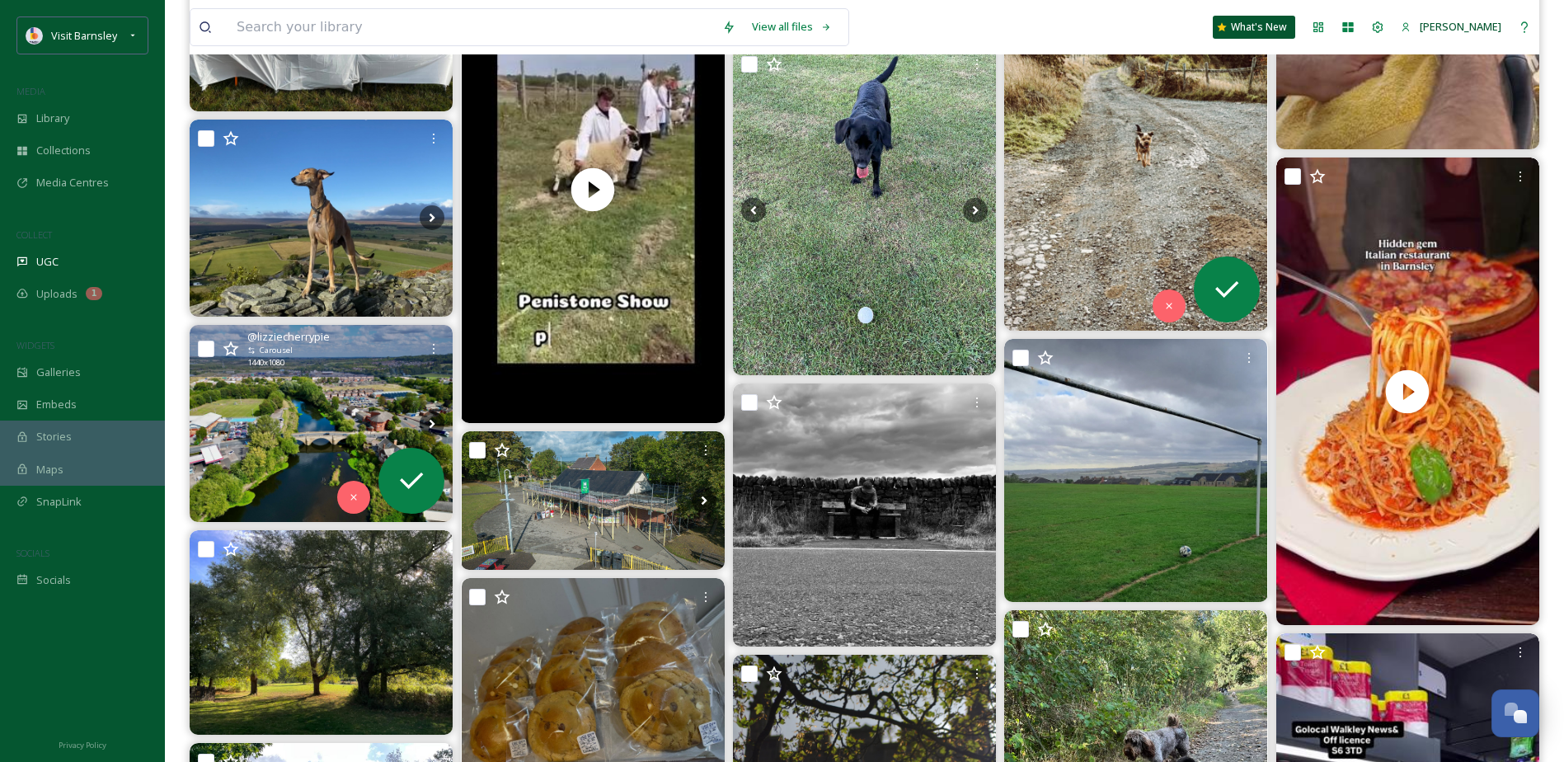
scroll to position [907, 0]
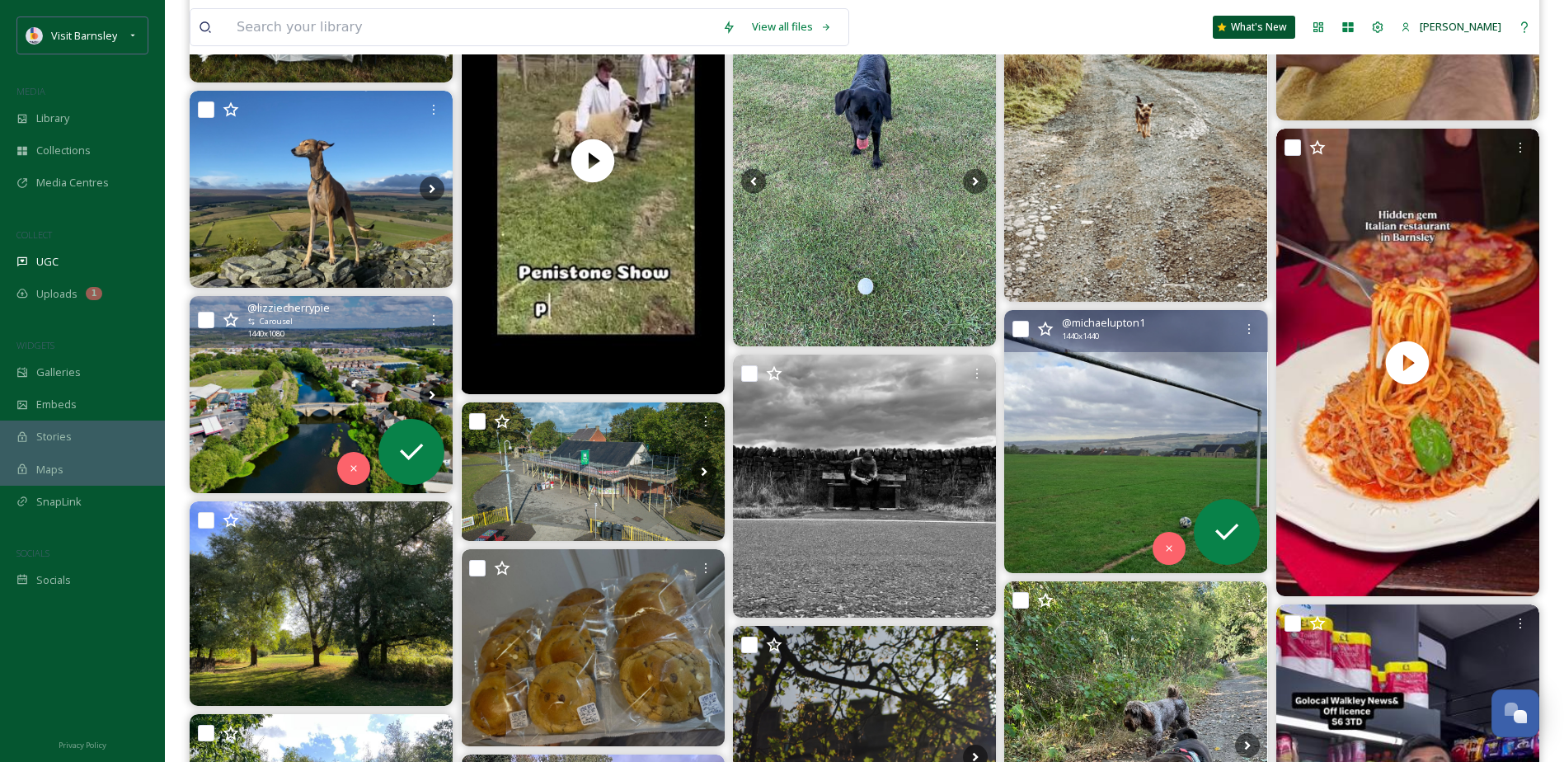
click at [1128, 402] on img at bounding box center [1135, 441] width 263 height 263
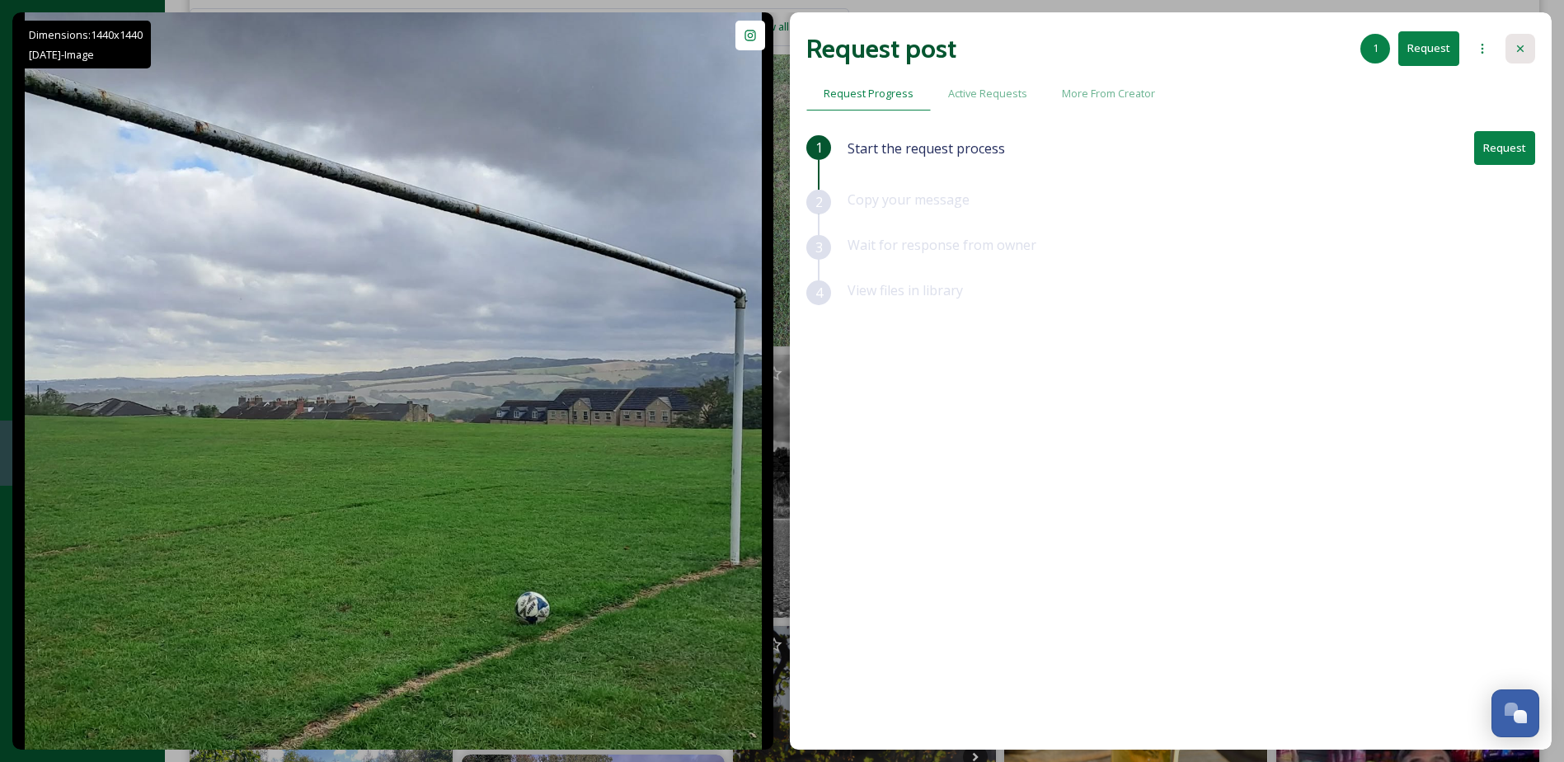
click at [1522, 42] on icon at bounding box center [1520, 48] width 13 height 13
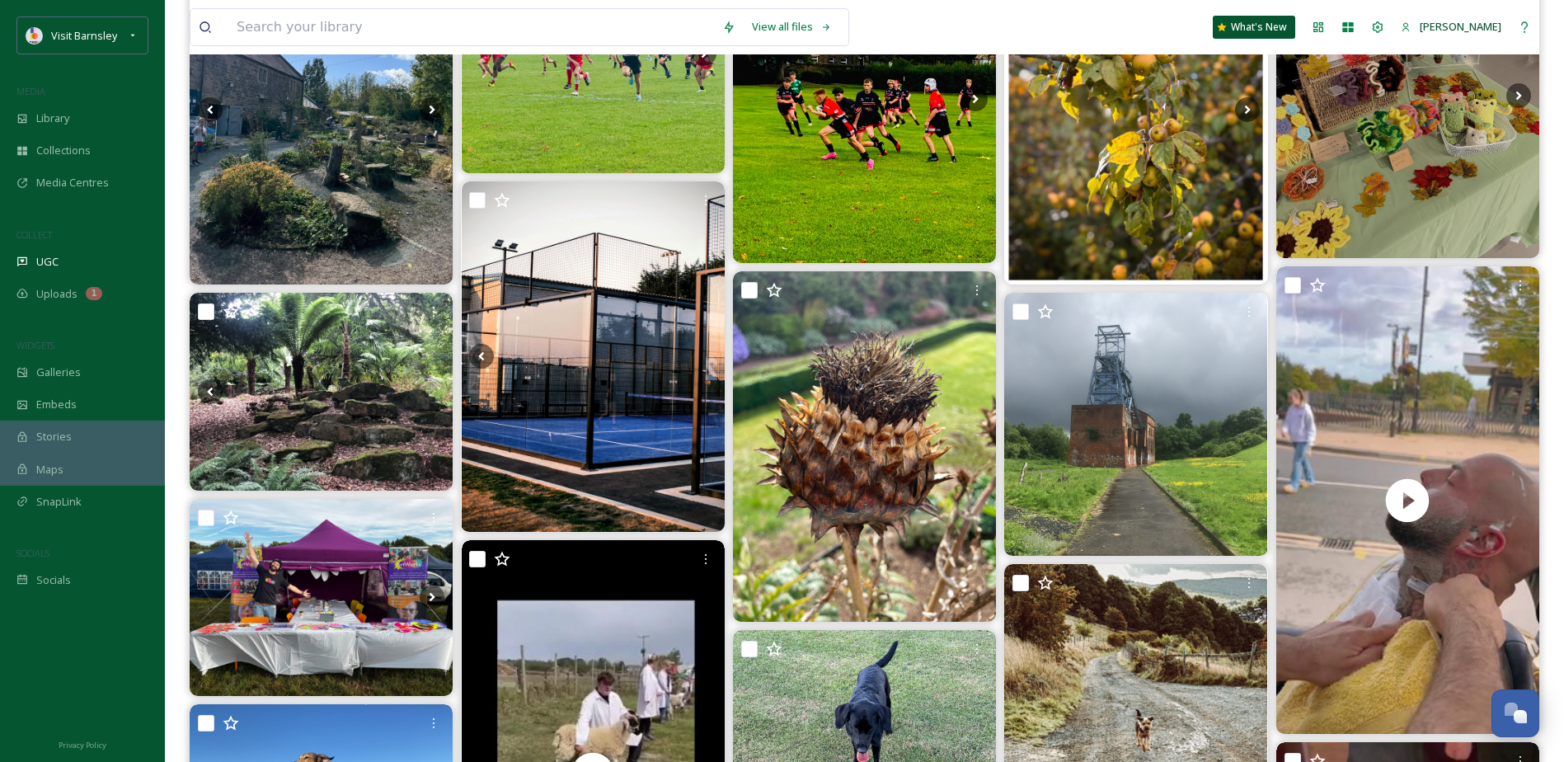
scroll to position [247, 0]
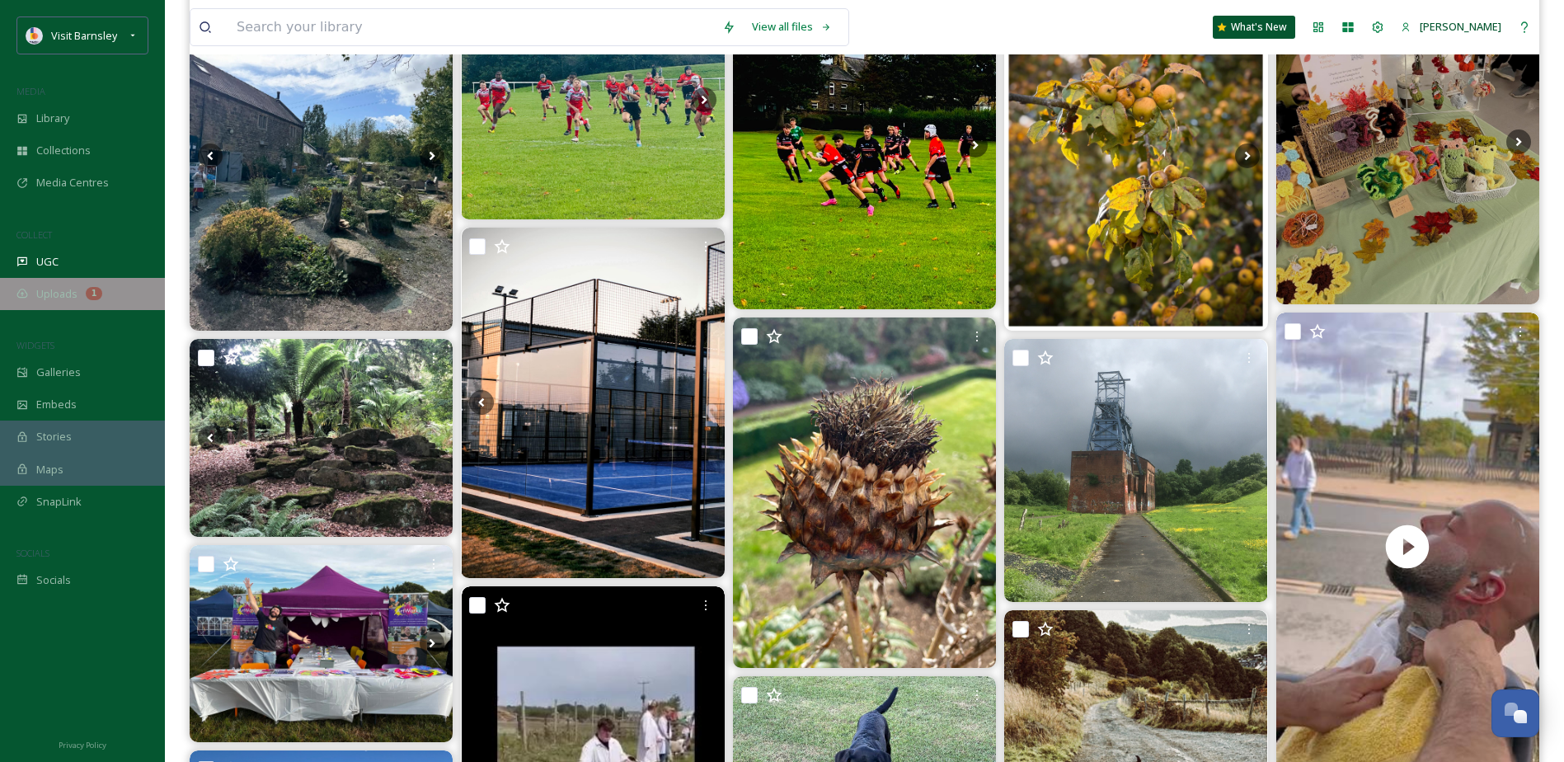
click at [69, 292] on span "Uploads" at bounding box center [56, 294] width 41 height 16
